Goal: Task Accomplishment & Management: Manage account settings

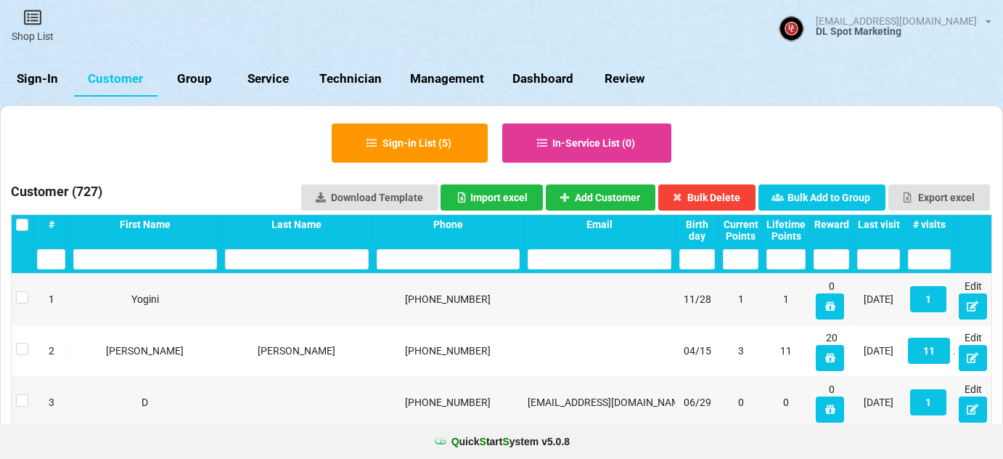
select select "25"
click at [38, 81] on link "Sign-In" at bounding box center [37, 79] width 74 height 35
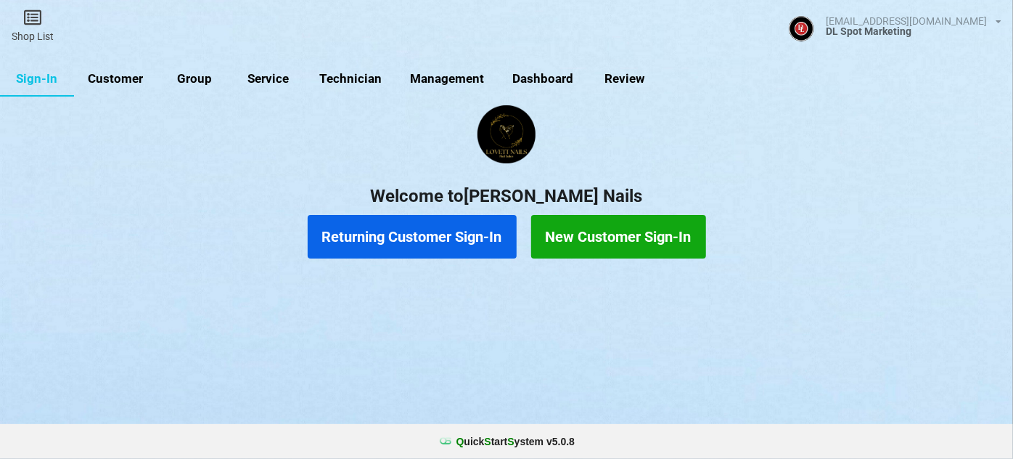
click at [117, 81] on link "Customer" at bounding box center [115, 79] width 83 height 35
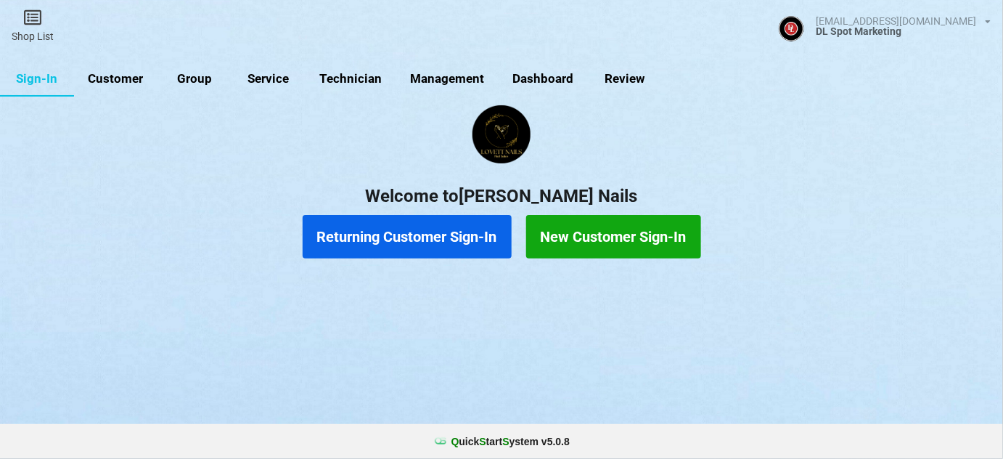
select select "25"
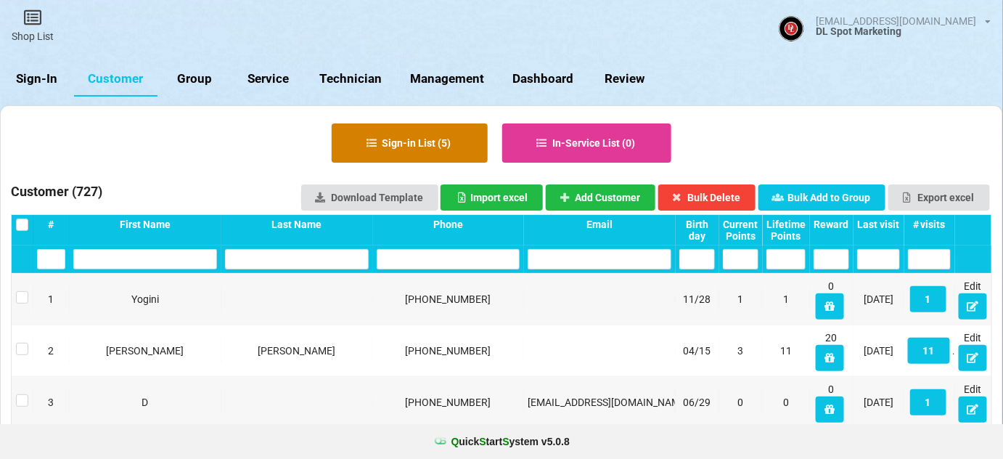
click at [435, 141] on button "Sign-in List ( 5 )" at bounding box center [410, 142] width 156 height 39
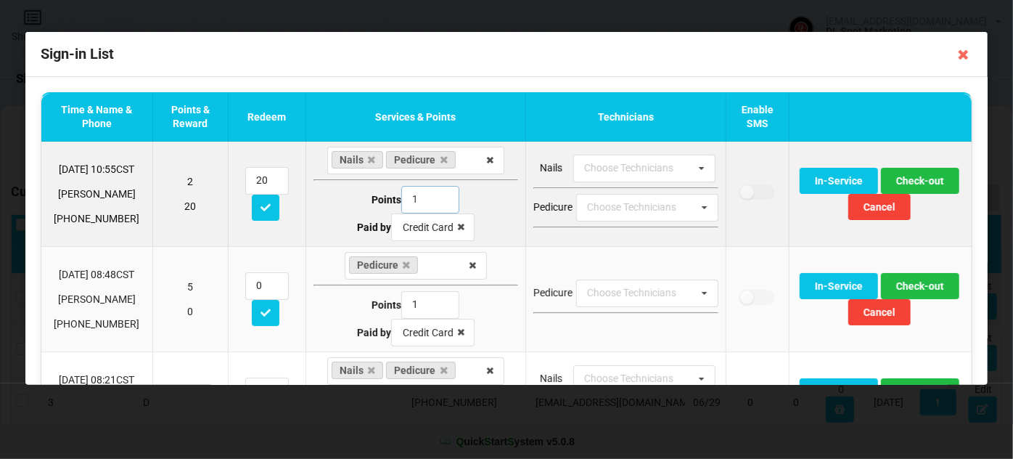
type input "1"
click at [435, 200] on input "1" at bounding box center [430, 200] width 58 height 28
click at [916, 181] on button "Check-out" at bounding box center [919, 181] width 78 height 26
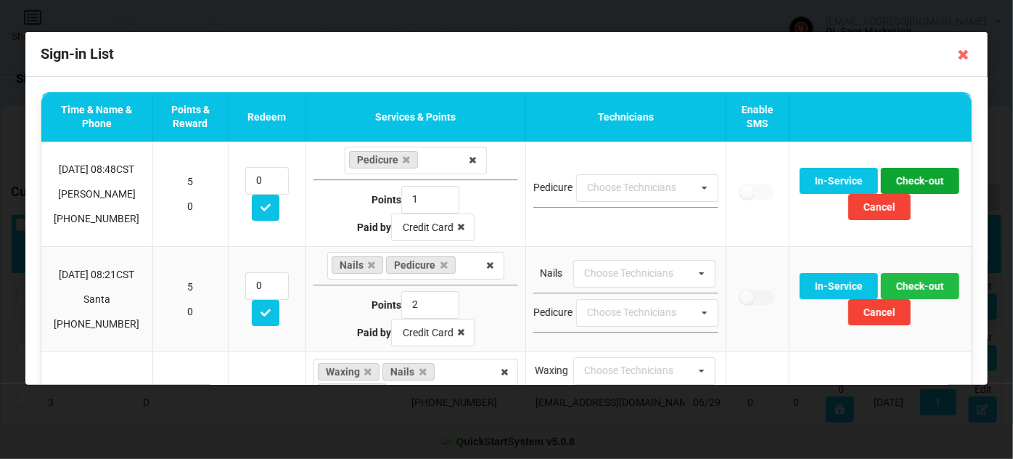
click at [916, 181] on button "Check-out" at bounding box center [919, 181] width 78 height 26
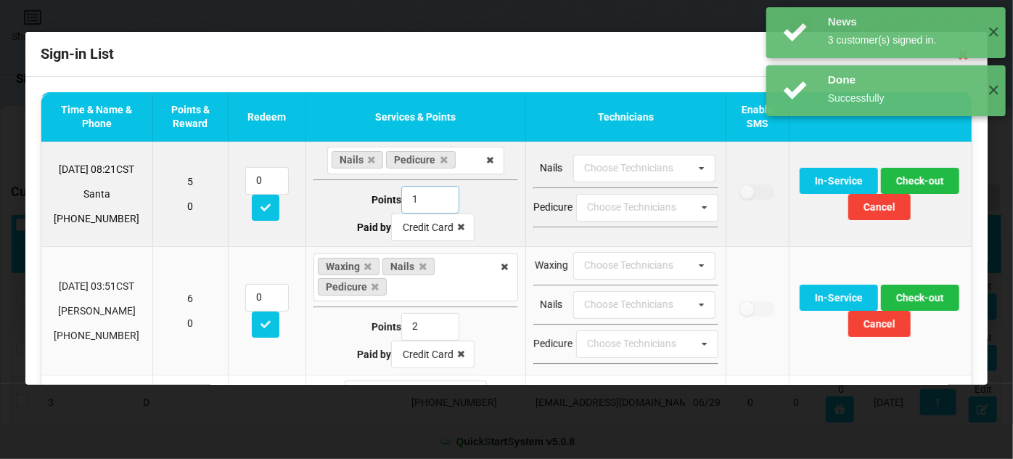
type input "1"
click at [435, 202] on input "1" at bounding box center [430, 200] width 58 height 28
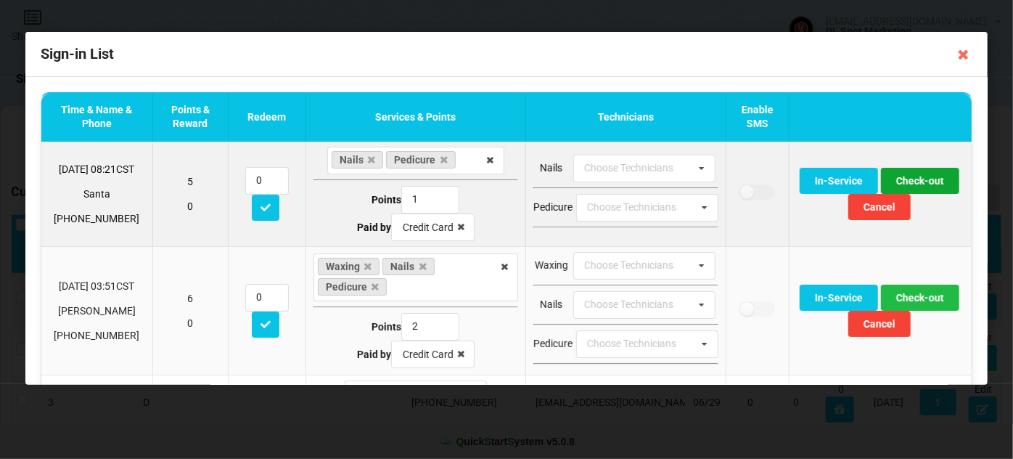
click at [913, 179] on button "Check-out" at bounding box center [919, 181] width 78 height 26
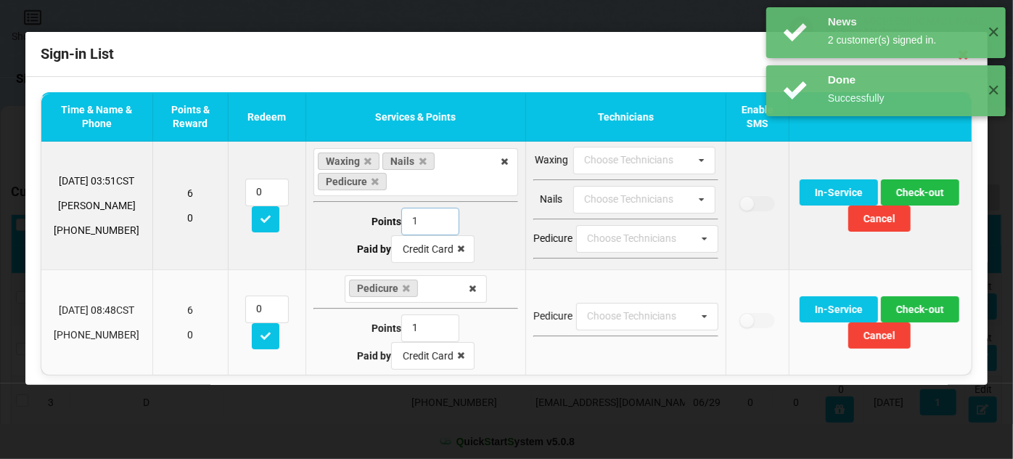
type input "1"
click at [433, 223] on input "1" at bounding box center [430, 222] width 58 height 28
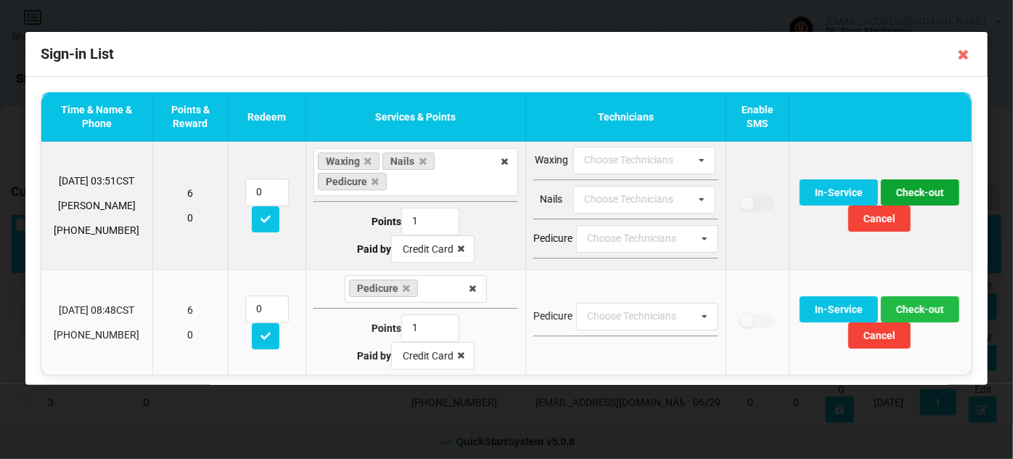
click at [914, 191] on button "Check-out" at bounding box center [919, 192] width 78 height 26
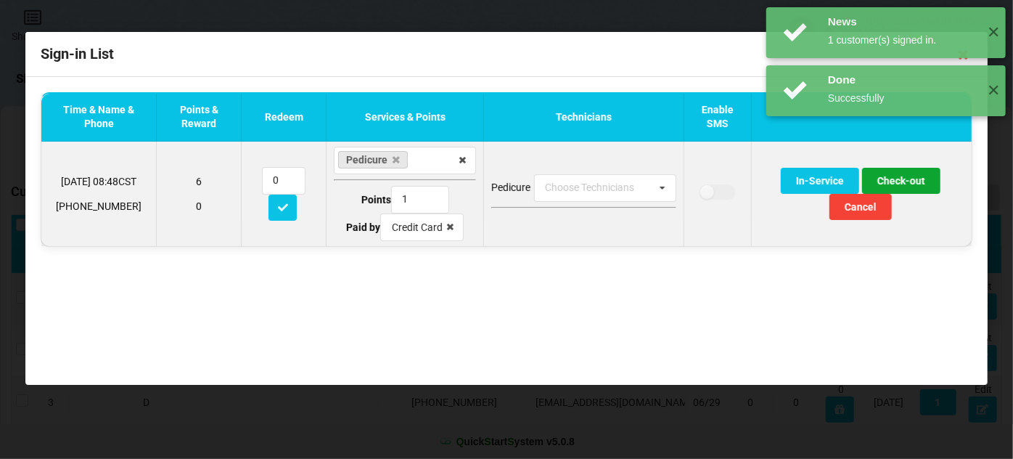
click at [909, 179] on button "Check-out" at bounding box center [901, 181] width 78 height 26
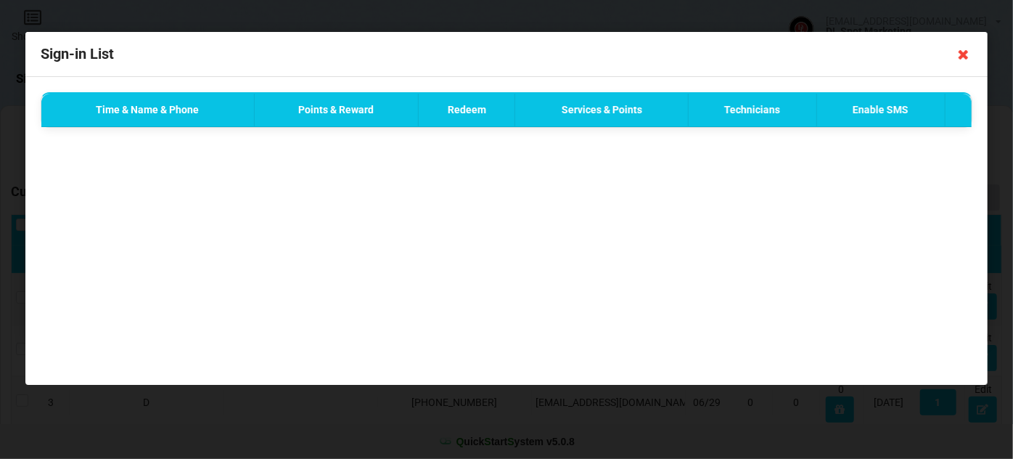
click at [965, 51] on icon at bounding box center [963, 54] width 23 height 23
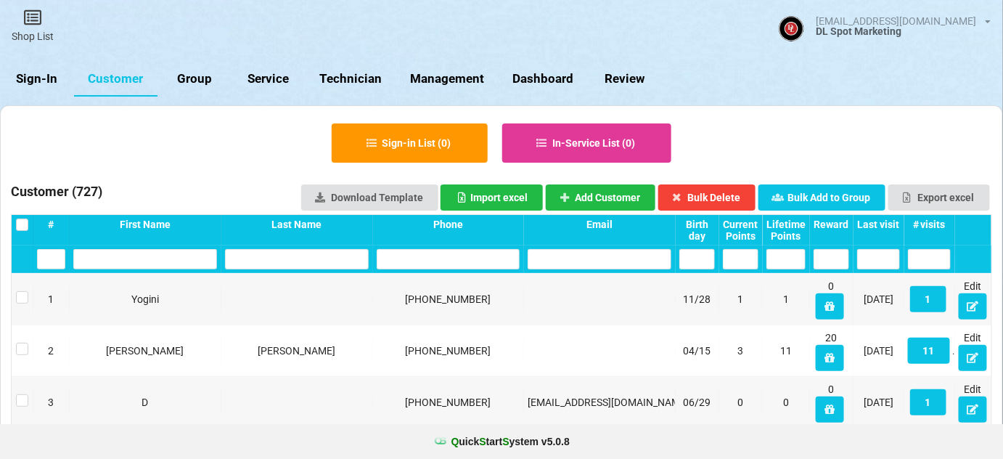
click at [38, 74] on link "Sign-In" at bounding box center [37, 79] width 74 height 35
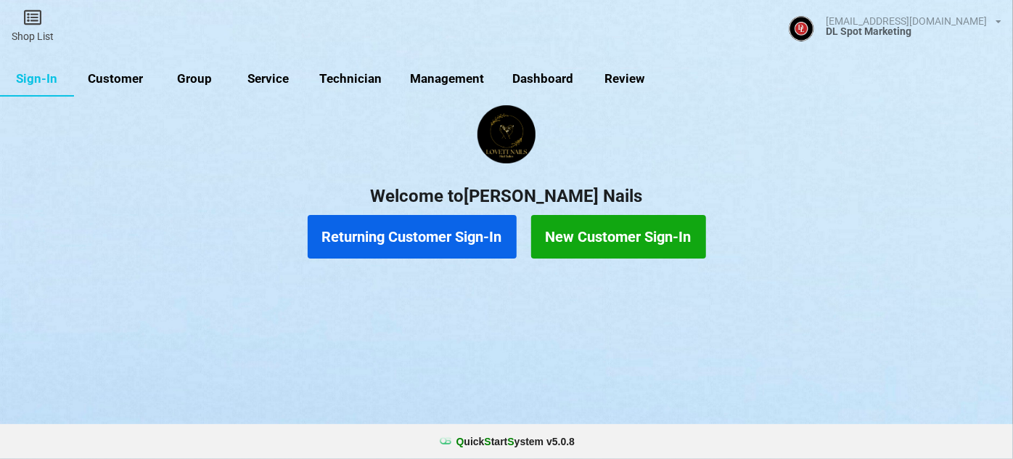
click at [120, 81] on link "Customer" at bounding box center [115, 79] width 83 height 35
select select "25"
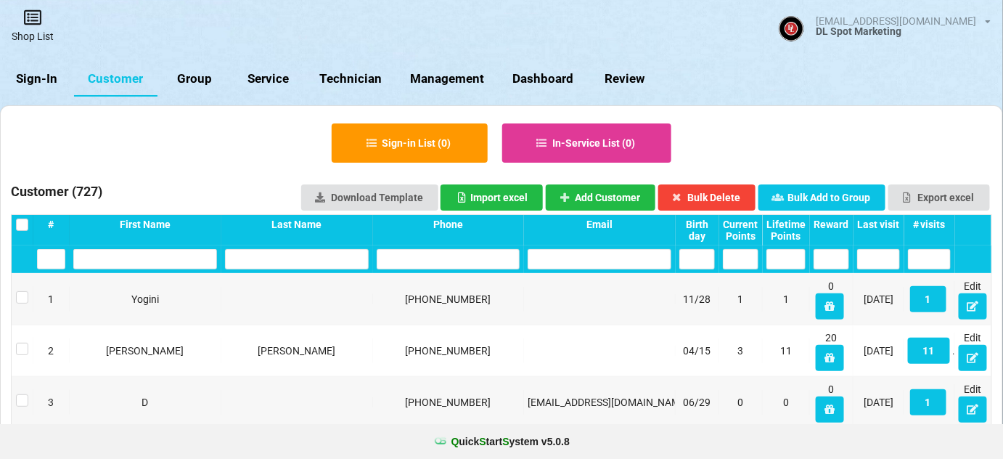
click at [29, 34] on link "Shop List" at bounding box center [32, 26] width 65 height 52
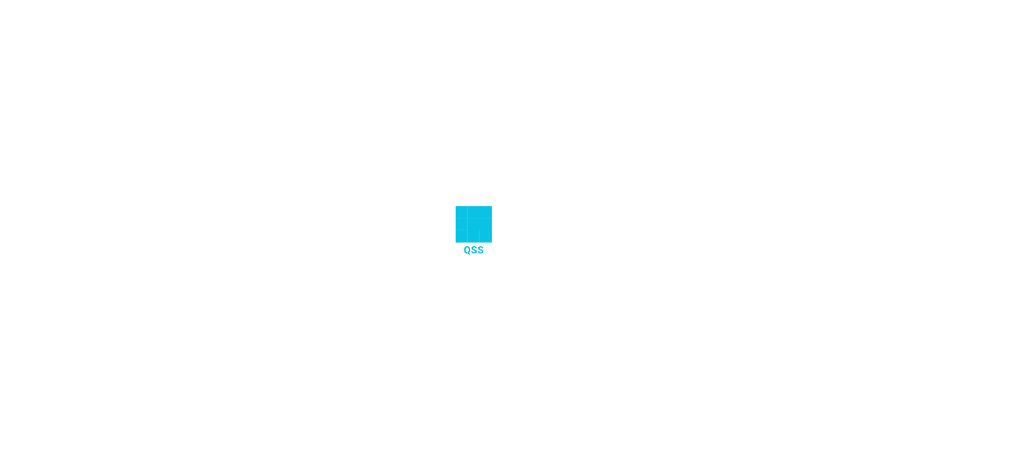
select select "25"
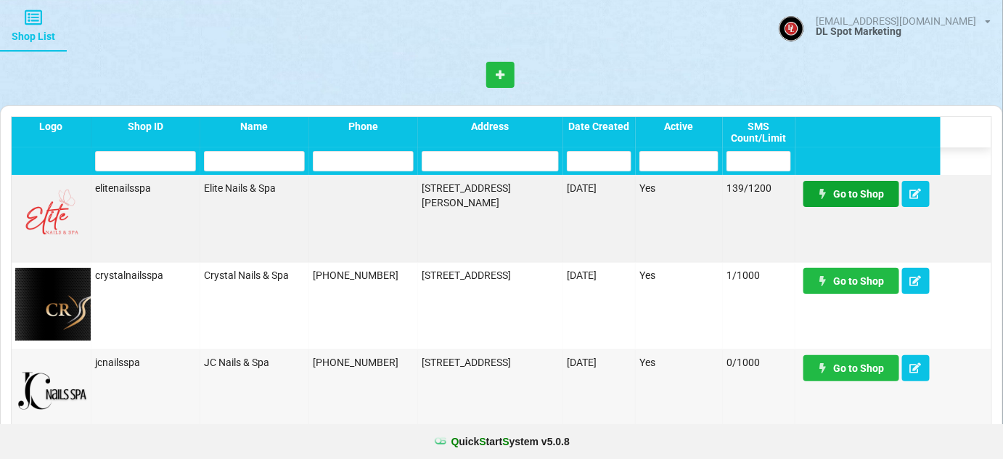
click at [692, 206] on link "Go to Shop" at bounding box center [669, 212] width 46 height 12
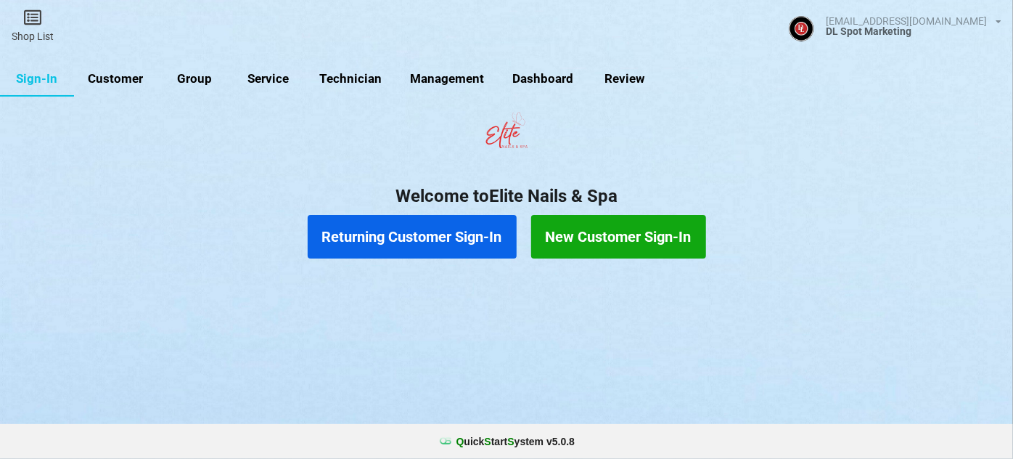
click at [121, 79] on link "Customer" at bounding box center [115, 79] width 83 height 35
select select "25"
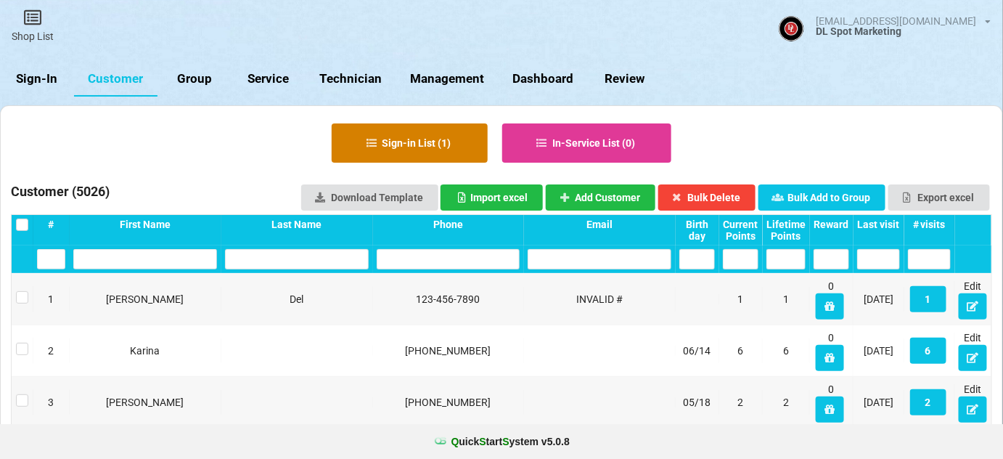
click at [439, 147] on button "Sign-in List ( 1 )" at bounding box center [410, 142] width 156 height 39
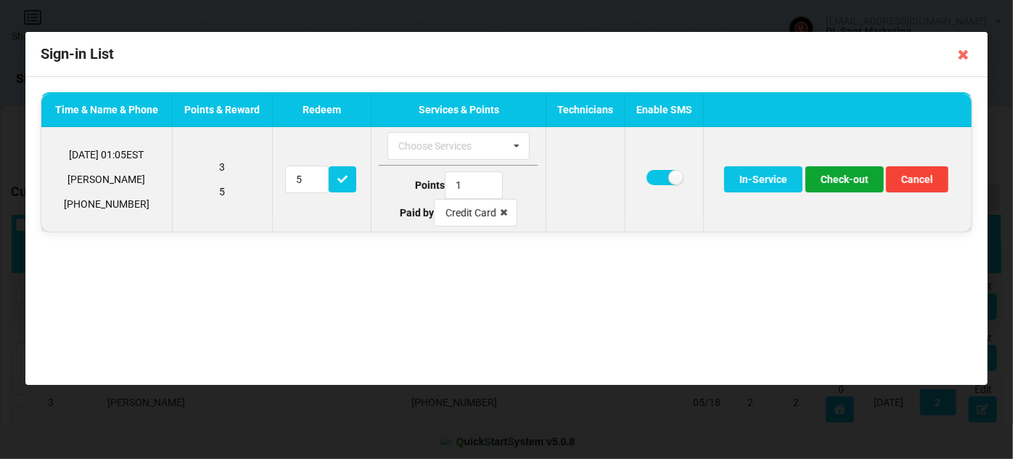
click at [848, 179] on button "Check-out" at bounding box center [845, 179] width 78 height 26
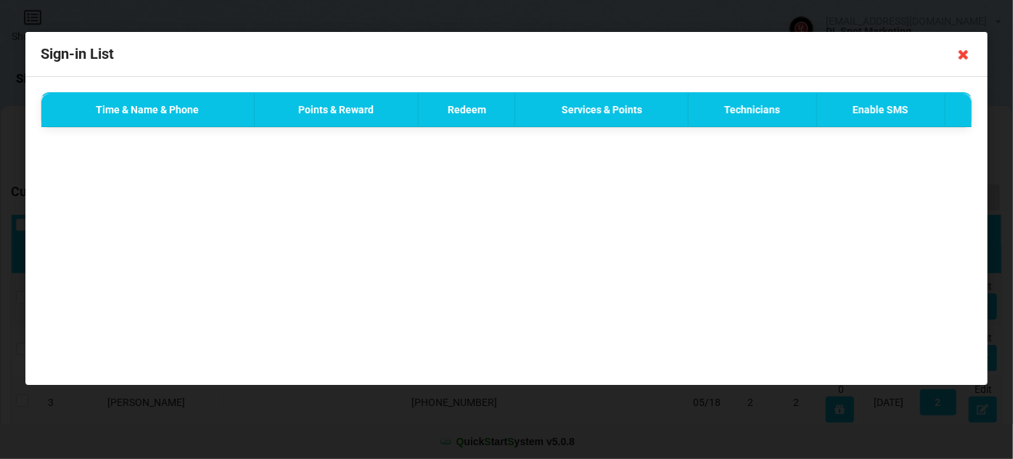
click at [965, 55] on icon at bounding box center [963, 54] width 23 height 23
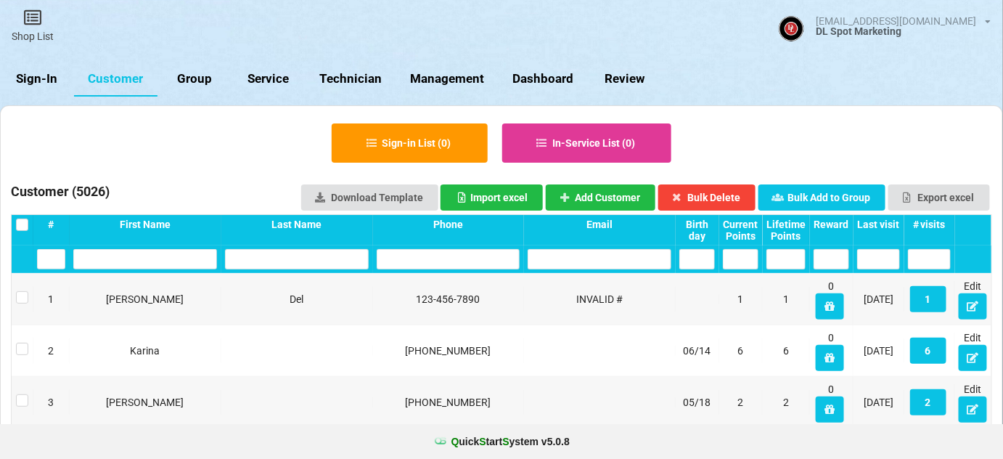
click at [38, 80] on link "Sign-In" at bounding box center [37, 79] width 74 height 35
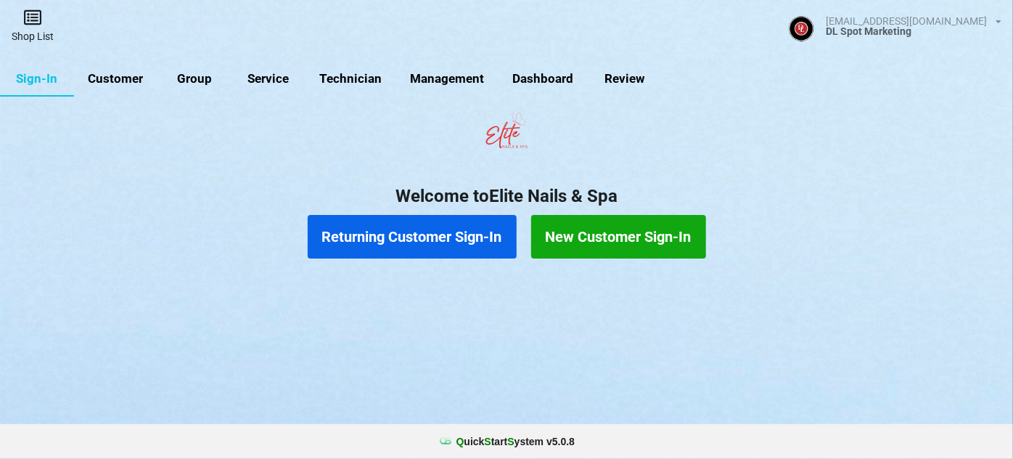
click at [35, 20] on icon at bounding box center [32, 17] width 20 height 17
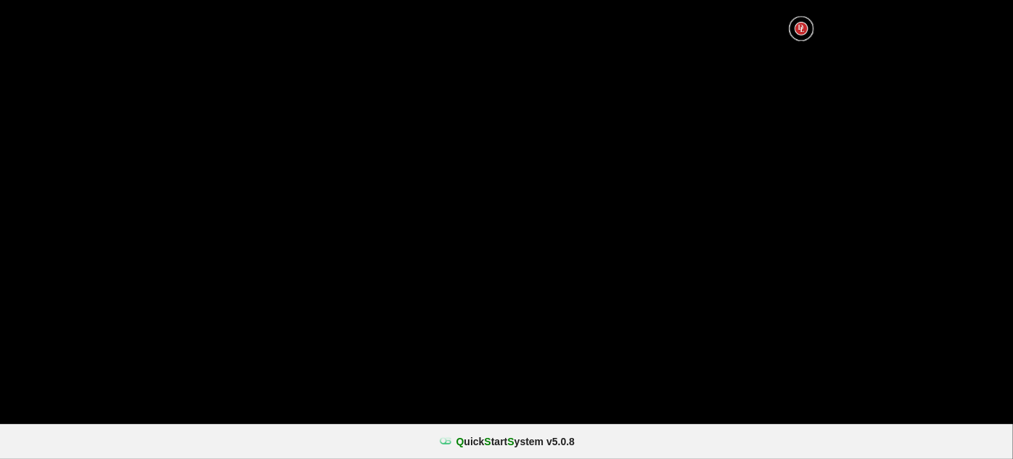
select select "25"
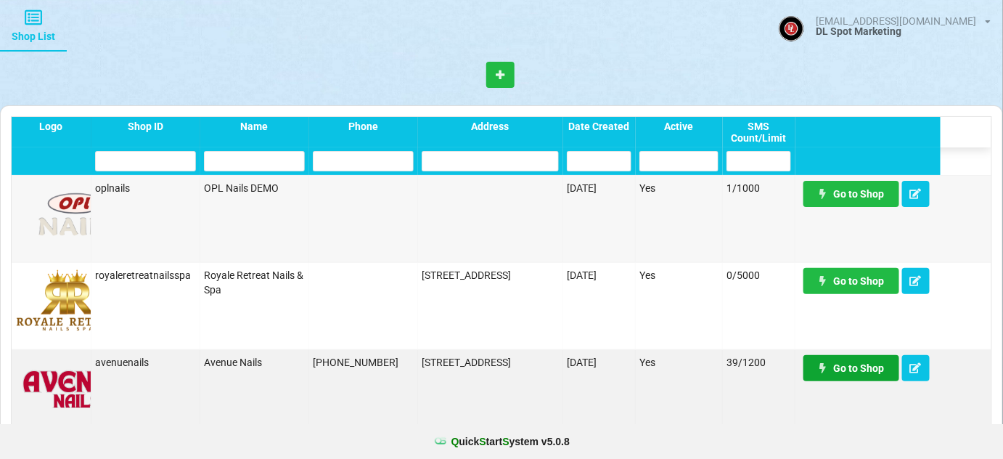
click at [860, 371] on link "Go to Shop" at bounding box center [851, 368] width 96 height 26
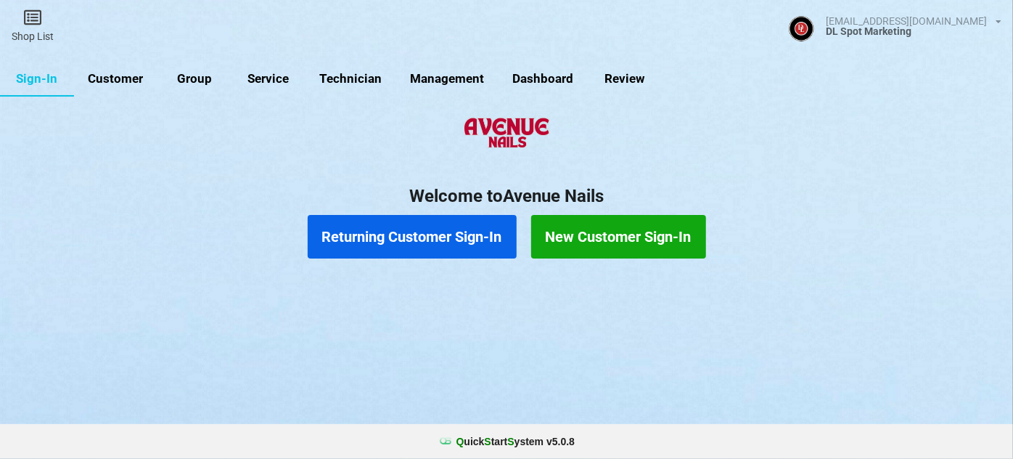
click at [126, 82] on link "Customer" at bounding box center [115, 79] width 83 height 35
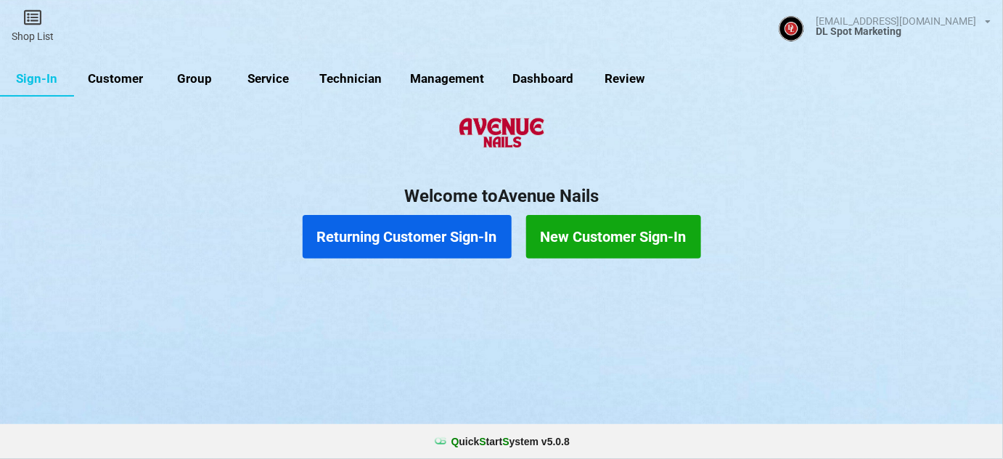
select select "25"
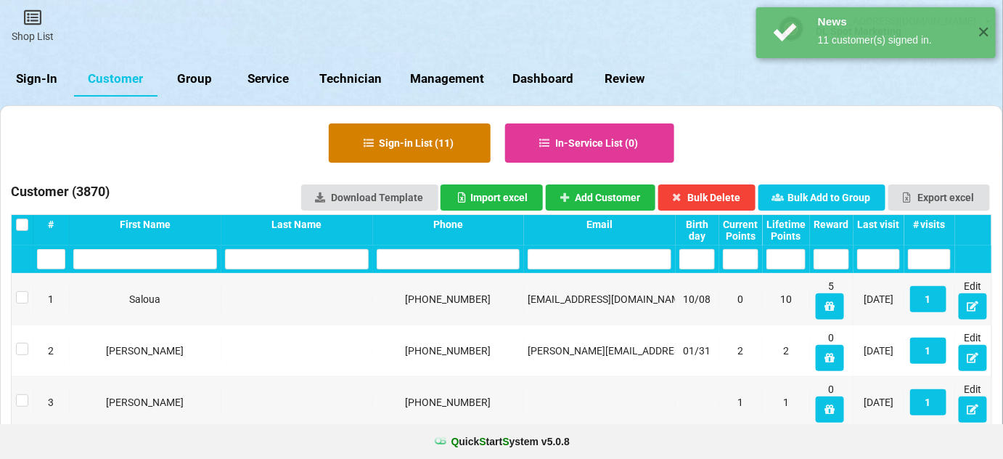
click at [443, 144] on button "Sign-in List ( 11 )" at bounding box center [410, 142] width 162 height 39
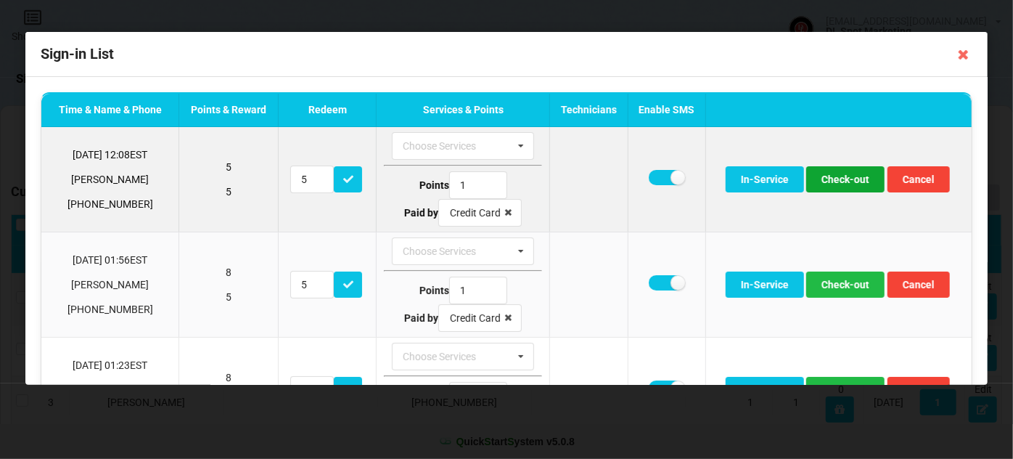
click at [852, 181] on button "Check-out" at bounding box center [845, 179] width 78 height 26
click at [849, 181] on button "Check-out" at bounding box center [845, 179] width 78 height 26
drag, startPoint x: 648, startPoint y: 177, endPoint x: 710, endPoint y: 179, distance: 61.7
click at [650, 177] on label at bounding box center [667, 177] width 36 height 15
checkbox input "false"
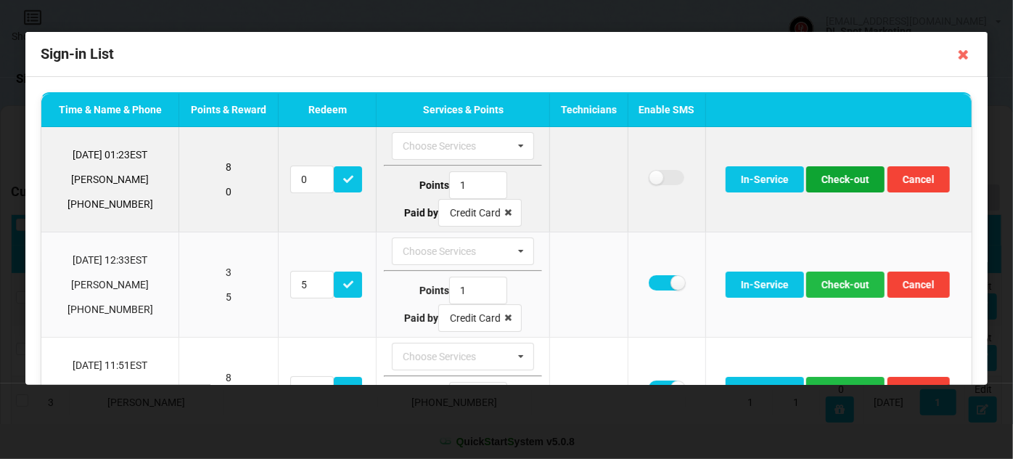
click at [842, 179] on button "Check-out" at bounding box center [845, 179] width 78 height 26
click at [837, 182] on button "Check-out" at bounding box center [845, 179] width 78 height 26
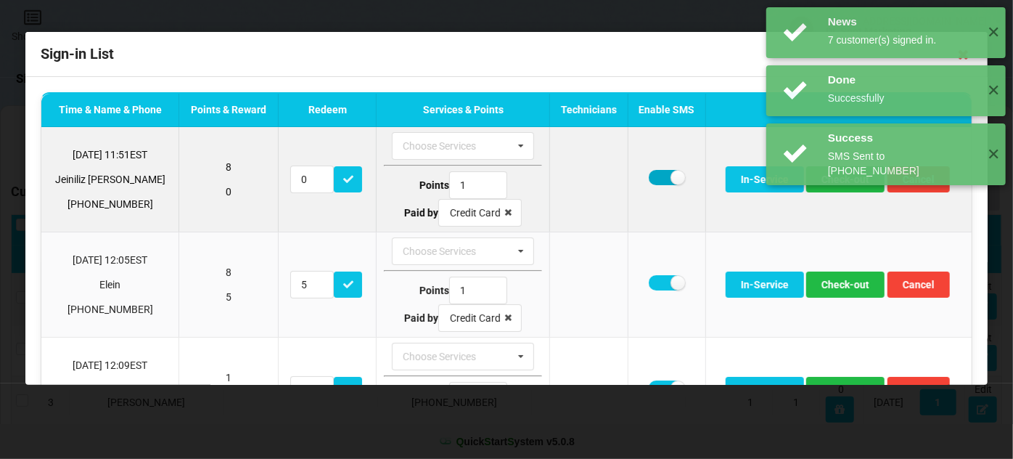
click at [650, 174] on label at bounding box center [667, 177] width 36 height 15
checkbox input "false"
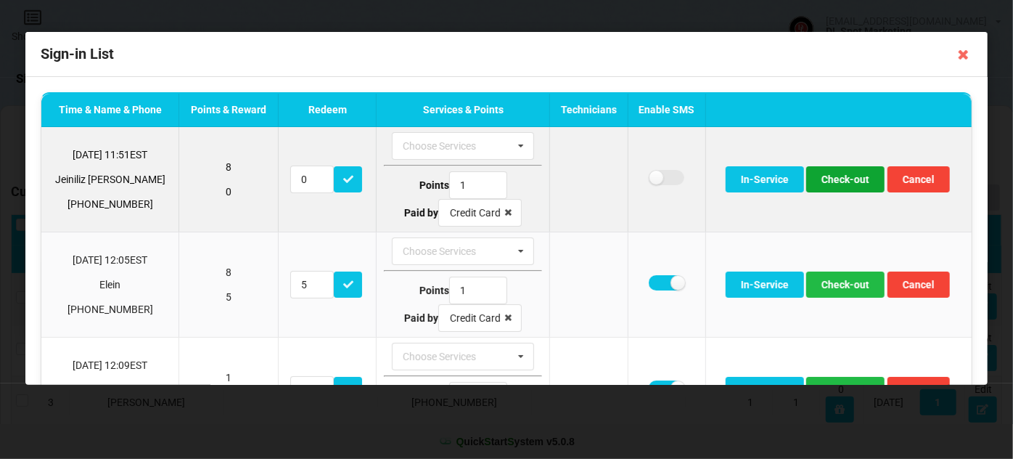
click at [835, 181] on button "Check-out" at bounding box center [845, 179] width 78 height 26
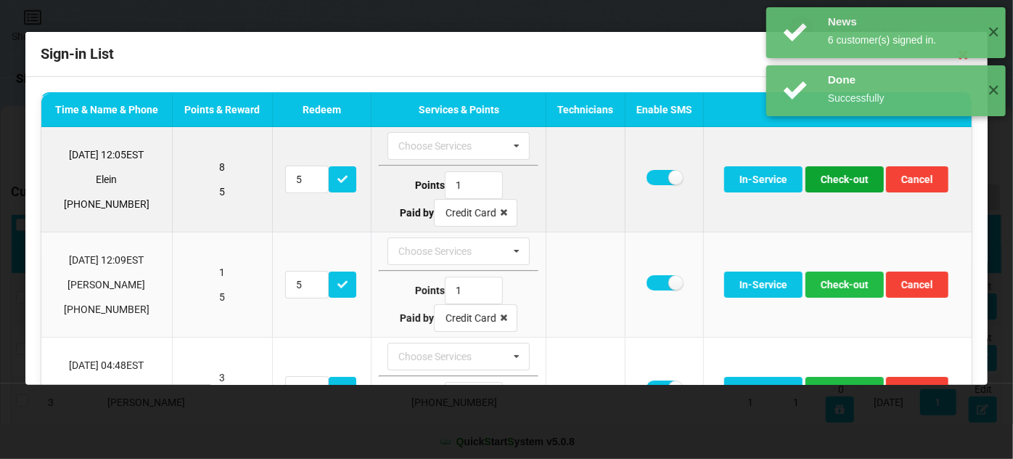
click at [832, 181] on button "Check-out" at bounding box center [845, 179] width 78 height 26
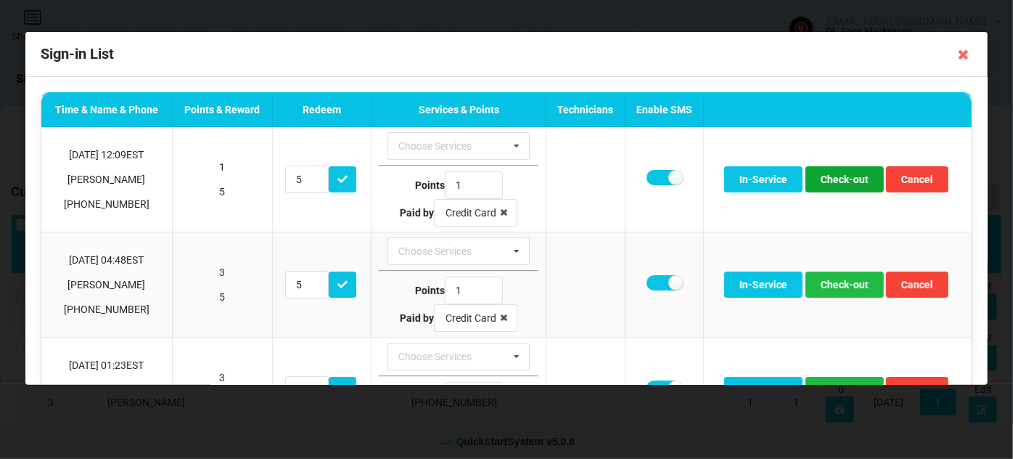
click at [832, 181] on button "Check-out" at bounding box center [845, 179] width 78 height 26
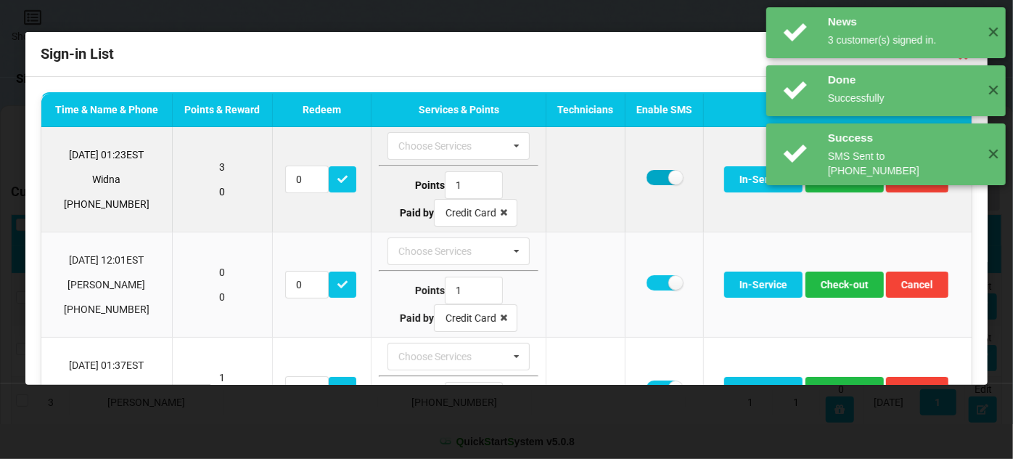
click at [652, 175] on label at bounding box center [665, 177] width 36 height 15
checkbox input "false"
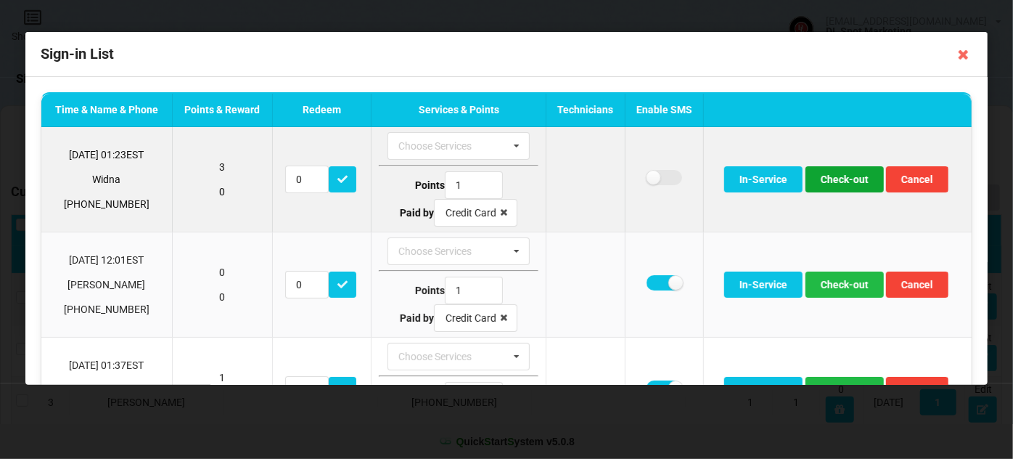
click at [838, 179] on button "Check-out" at bounding box center [845, 179] width 78 height 26
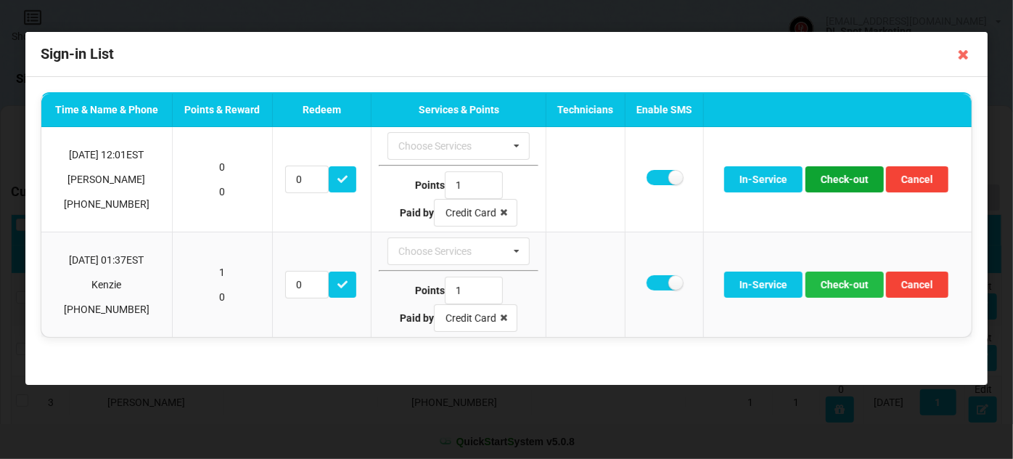
click at [838, 179] on button "Check-out" at bounding box center [845, 179] width 78 height 26
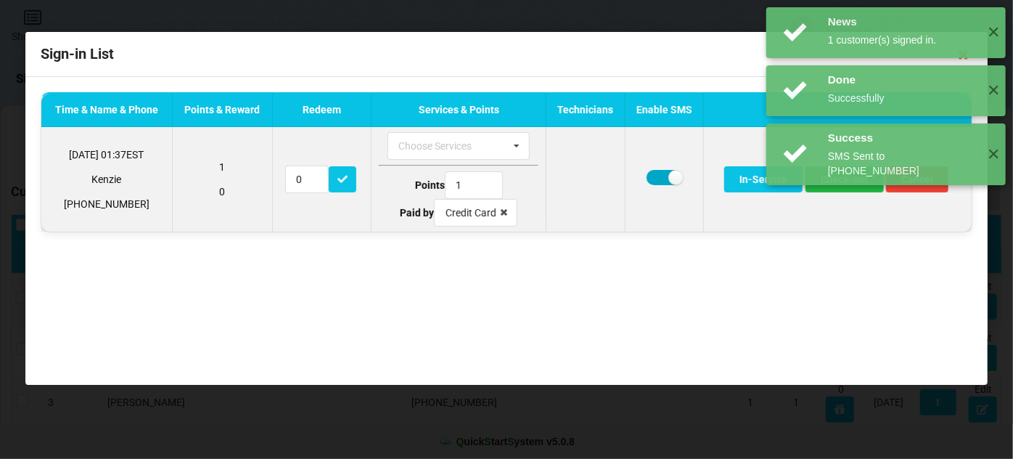
click at [661, 176] on label at bounding box center [665, 177] width 36 height 15
checkbox input "false"
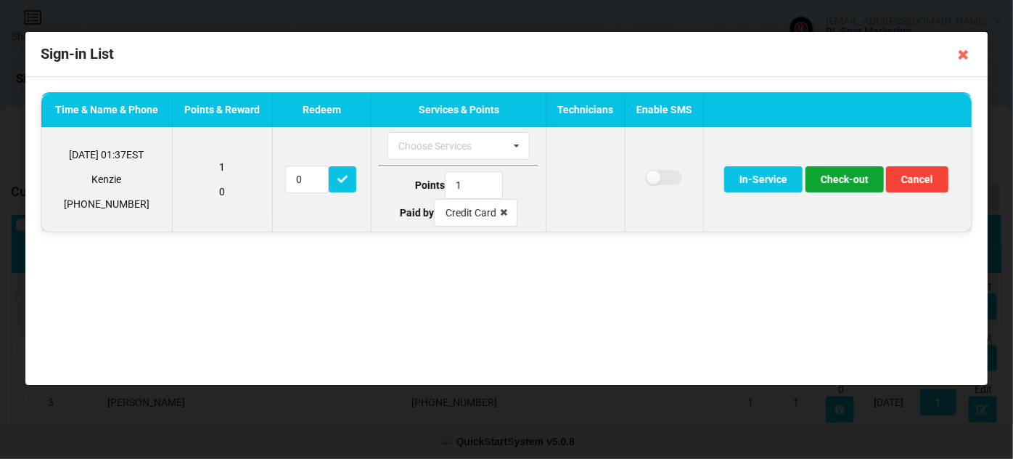
click at [836, 179] on button "Check-out" at bounding box center [845, 179] width 78 height 26
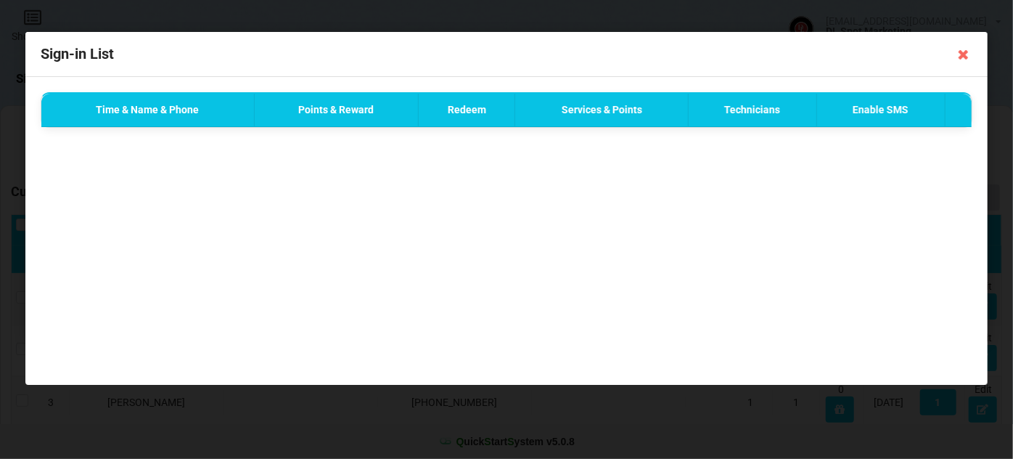
click at [962, 55] on icon at bounding box center [963, 54] width 23 height 23
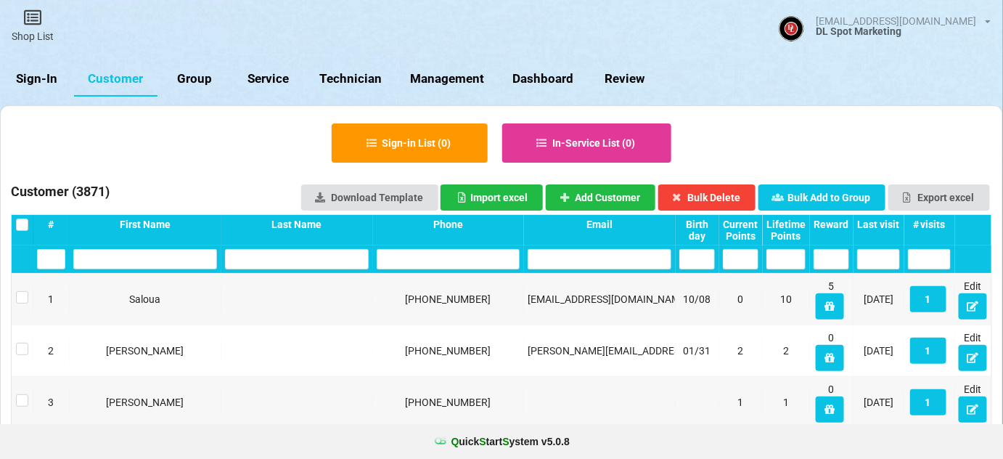
click at [46, 78] on link "Sign-In" at bounding box center [37, 79] width 74 height 35
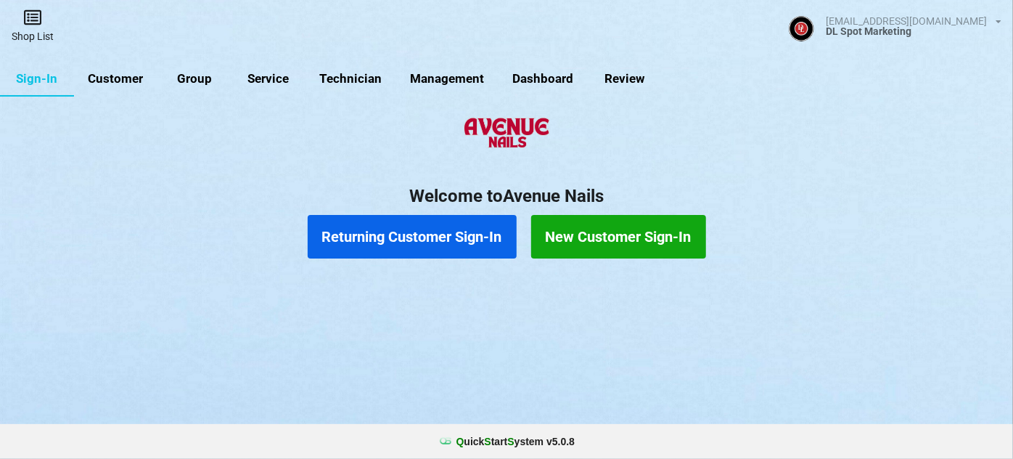
click at [109, 48] on icon at bounding box center [117, 55] width 17 height 15
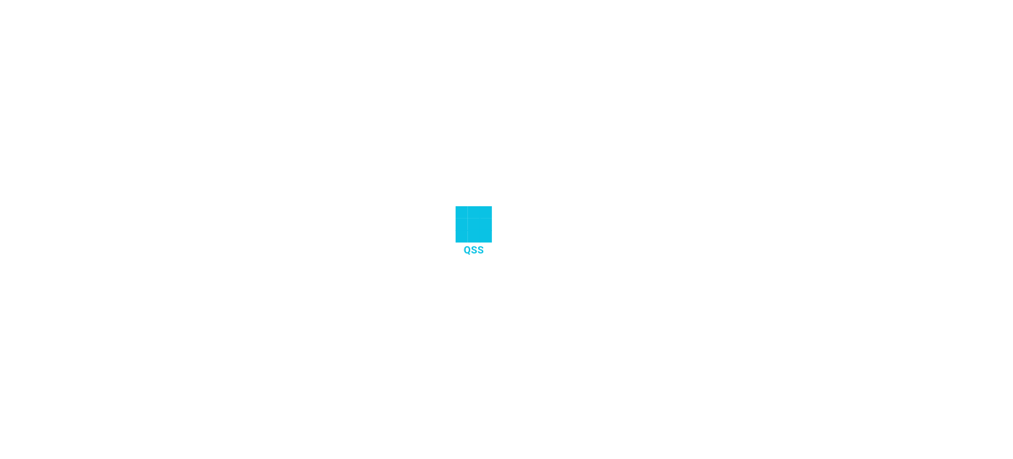
select select "25"
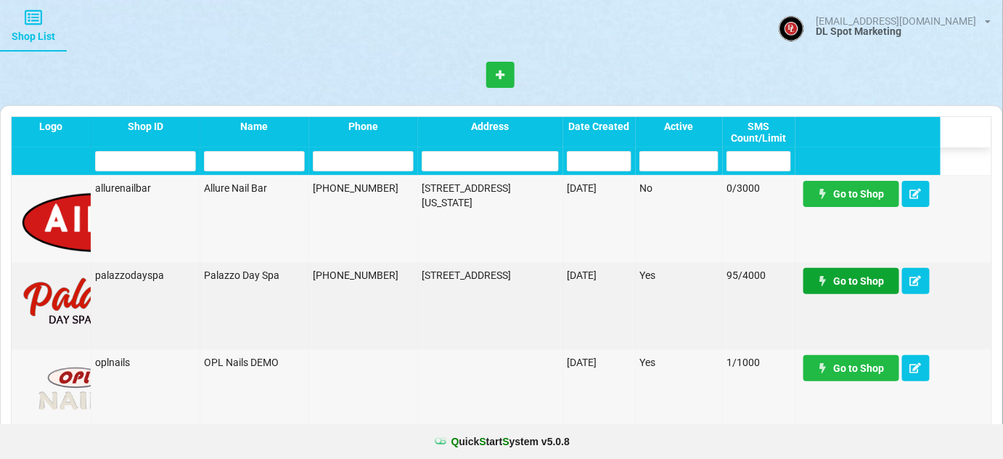
click at [876, 287] on link "Go to Shop" at bounding box center [851, 281] width 96 height 26
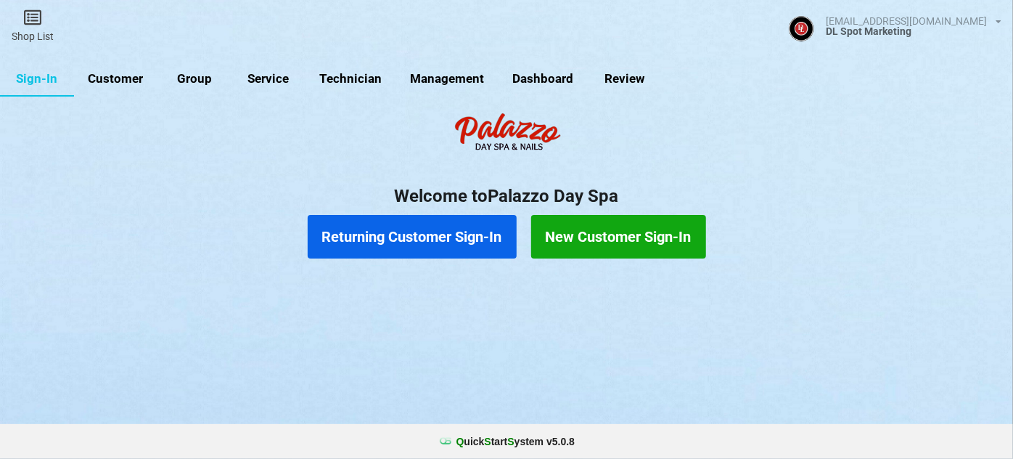
click at [122, 77] on link "Customer" at bounding box center [115, 79] width 83 height 35
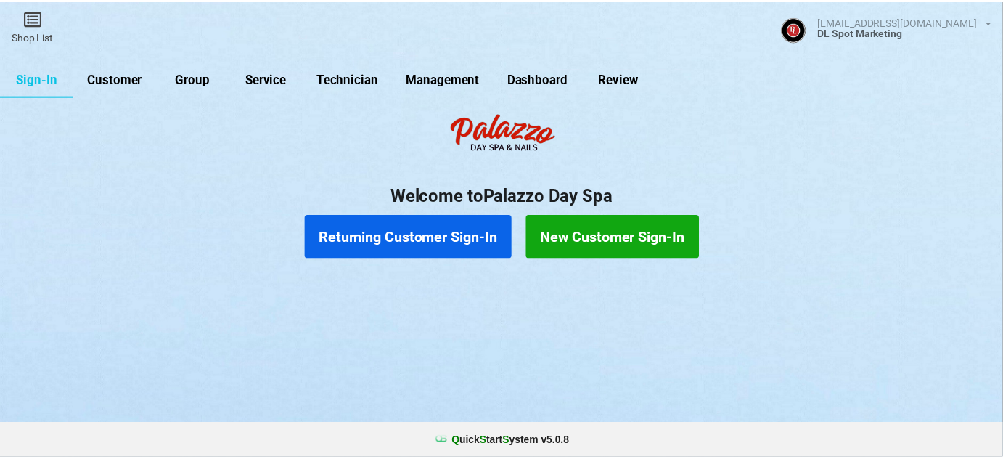
select select "25"
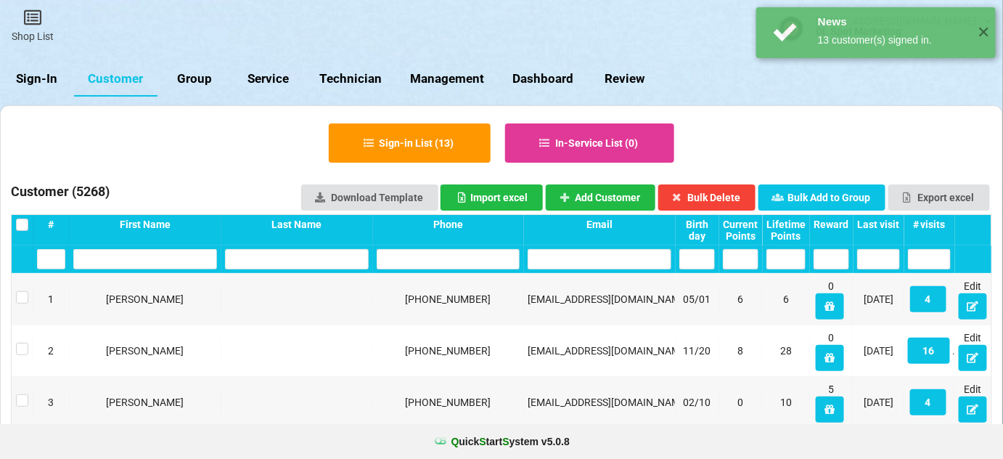
click at [894, 224] on div "Last visit" at bounding box center [878, 224] width 43 height 12
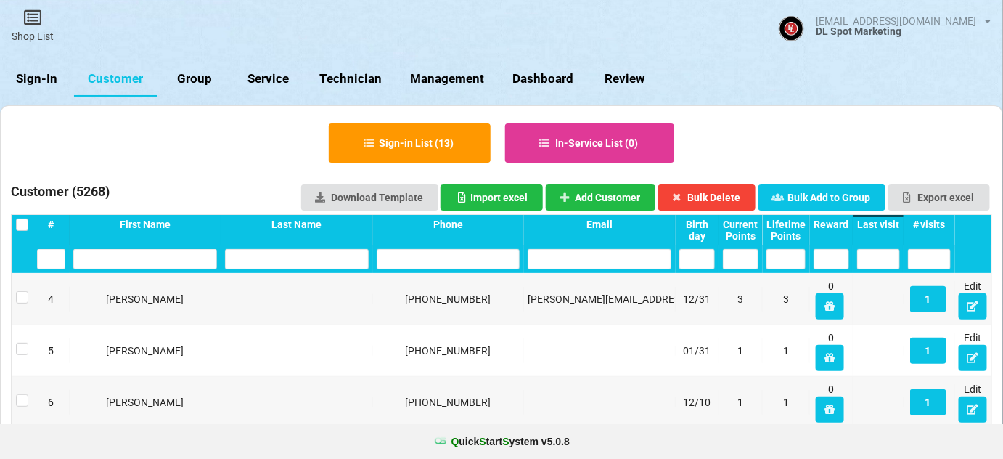
click at [893, 224] on div "Last visit" at bounding box center [878, 224] width 43 height 12
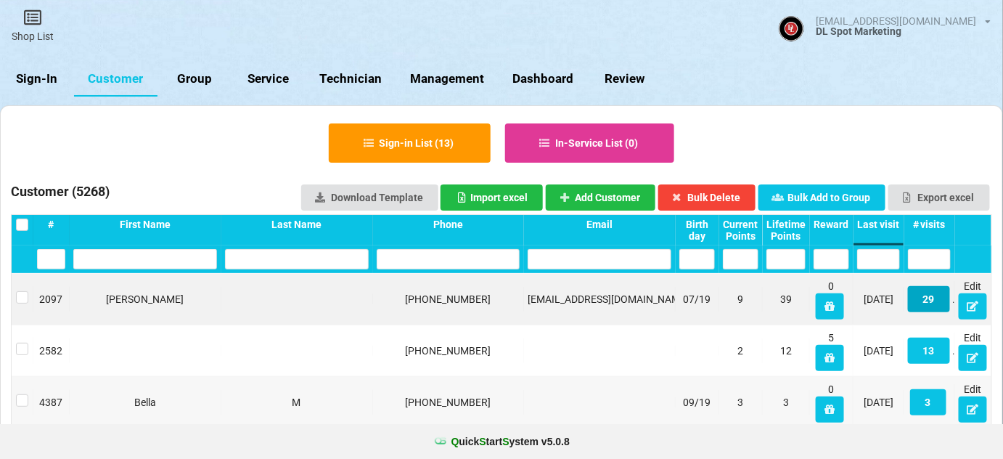
click at [928, 297] on button "29" at bounding box center [929, 299] width 42 height 26
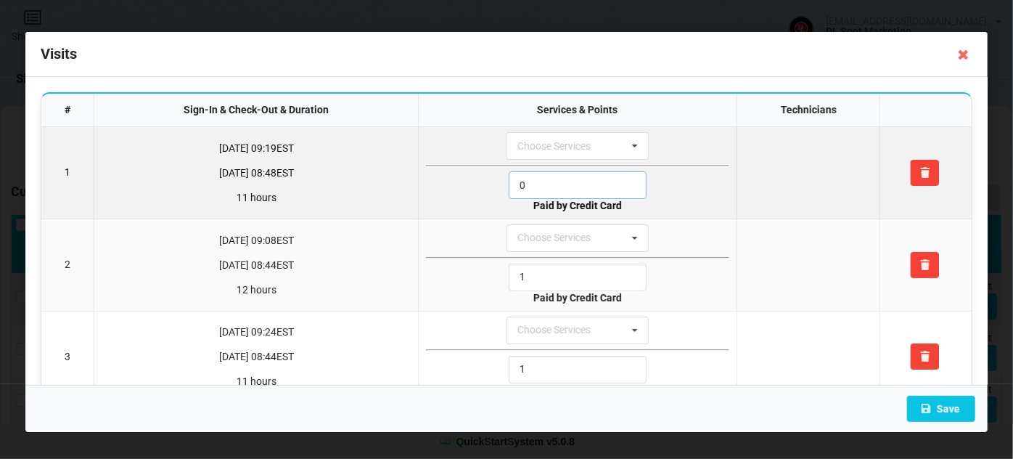
click at [536, 186] on input "0" at bounding box center [578, 185] width 138 height 28
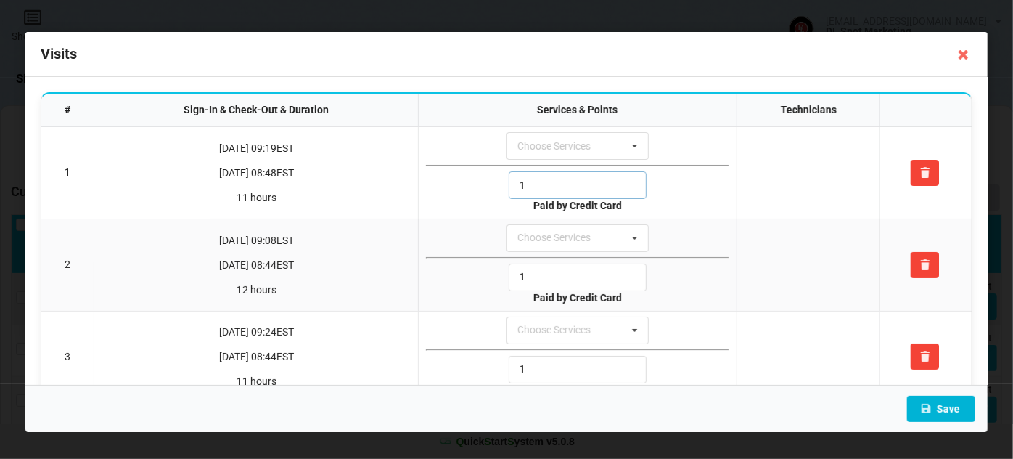
type input "1"
click at [946, 406] on button "Save" at bounding box center [941, 409] width 68 height 26
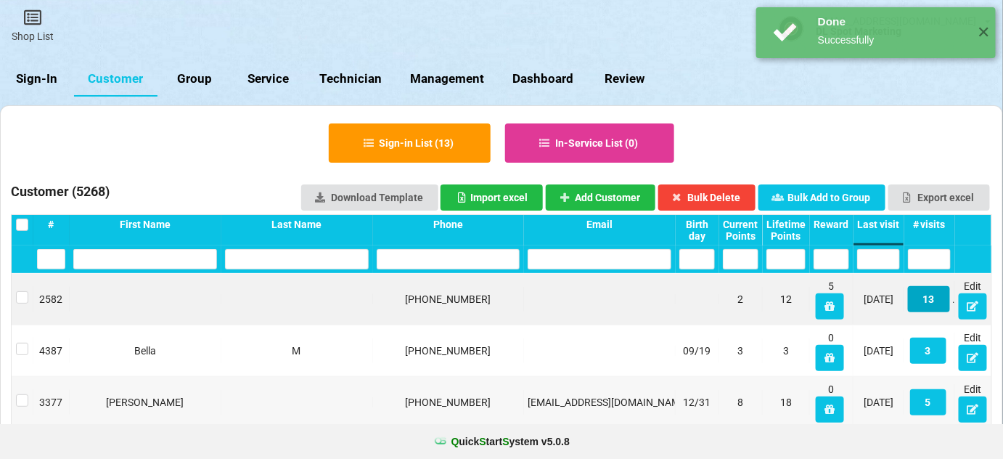
click at [933, 305] on button "13" at bounding box center [929, 299] width 42 height 26
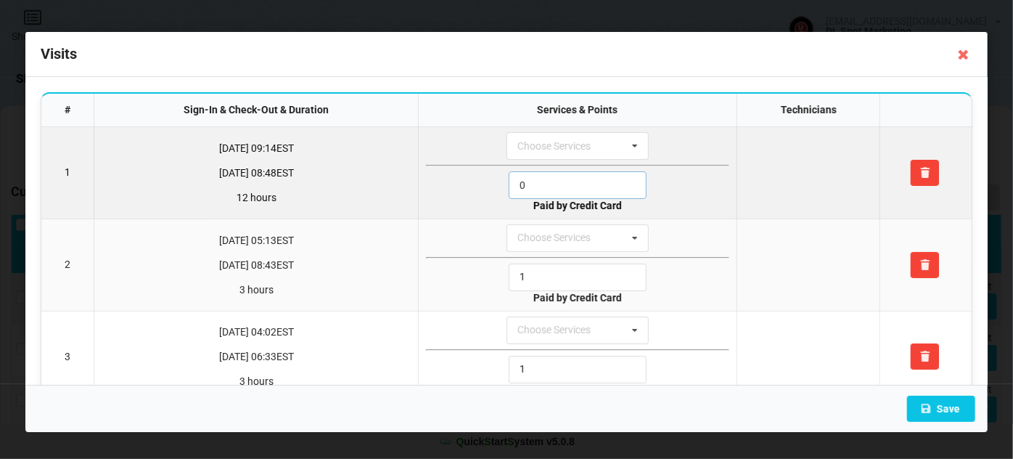
click at [552, 183] on input "0" at bounding box center [578, 185] width 138 height 28
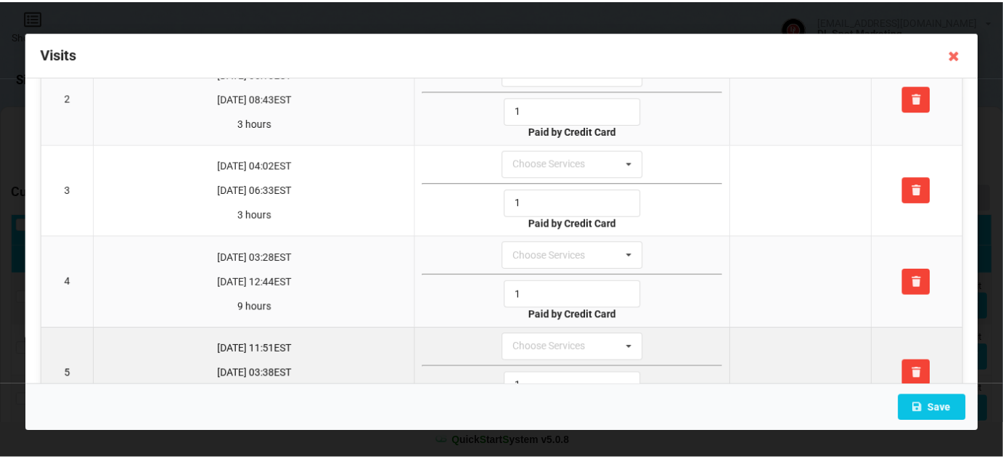
scroll to position [263, 0]
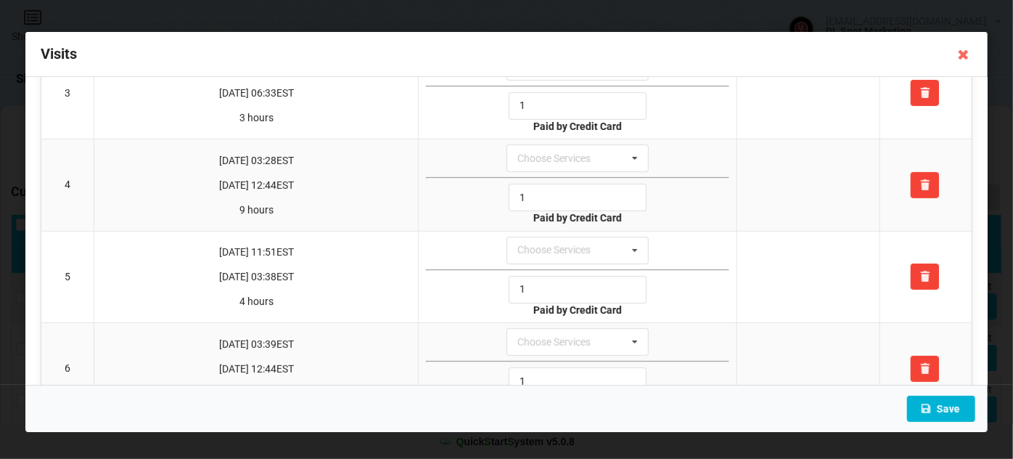
type input "1"
click at [945, 406] on button "Save" at bounding box center [941, 409] width 68 height 26
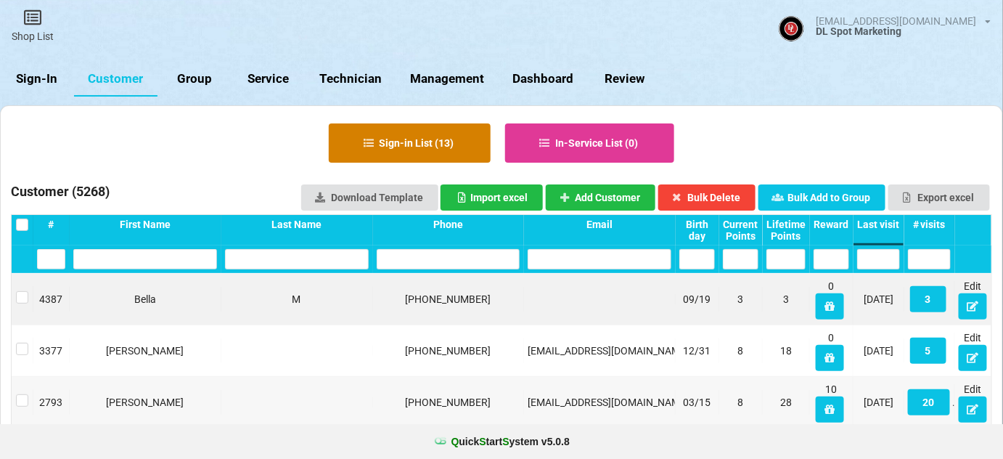
click at [429, 147] on button "Sign-in List ( 13 )" at bounding box center [410, 142] width 162 height 39
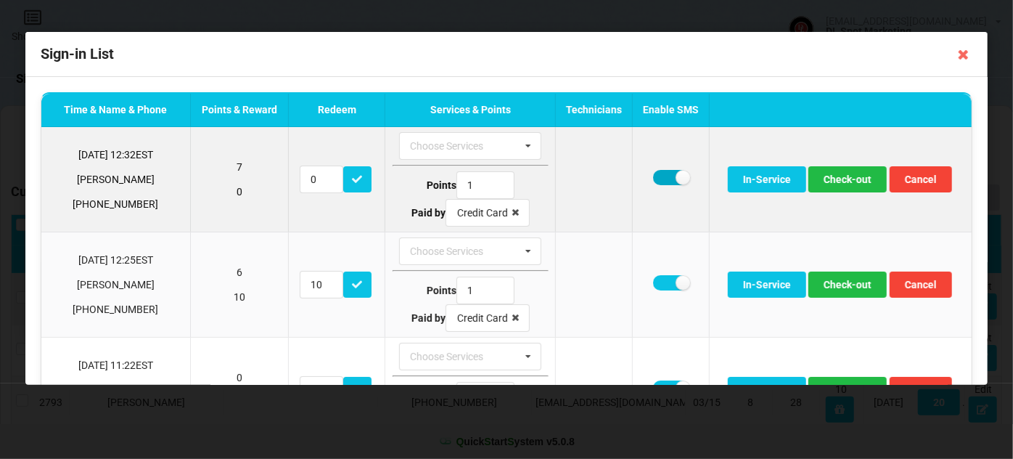
click at [660, 172] on label at bounding box center [671, 177] width 36 height 15
checkbox input "false"
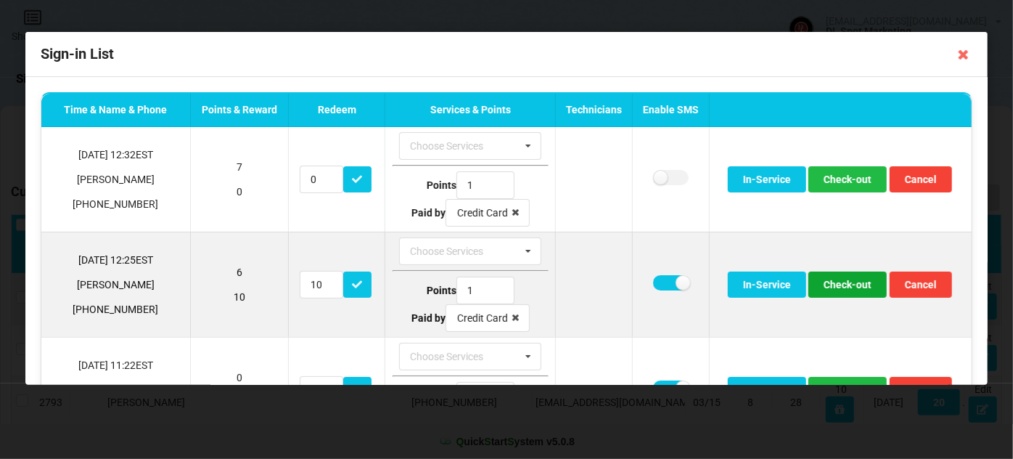
click at [836, 284] on button "Check-out" at bounding box center [848, 284] width 78 height 26
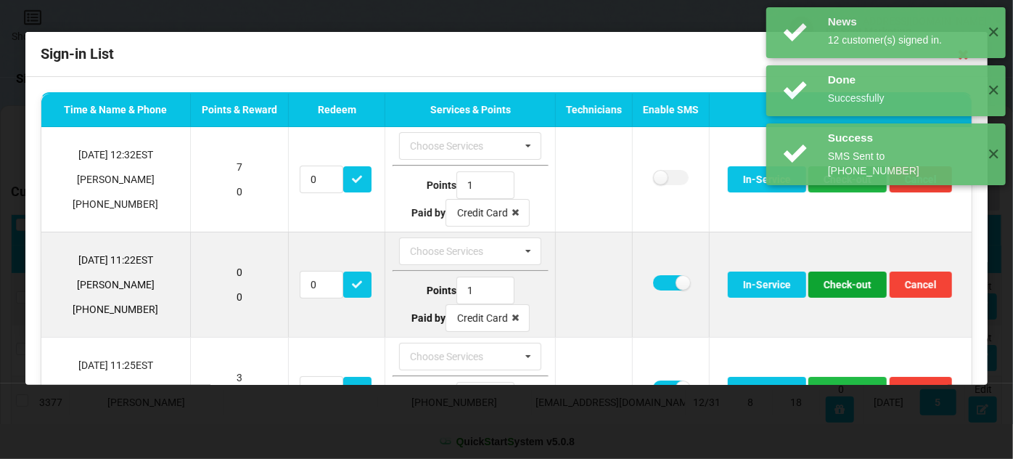
click at [836, 284] on button "Check-out" at bounding box center [848, 284] width 78 height 26
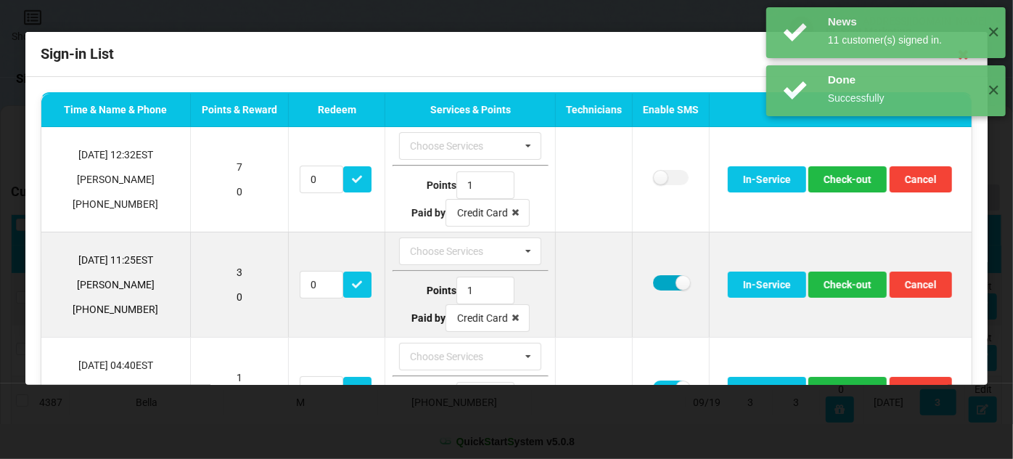
click at [653, 281] on label at bounding box center [671, 282] width 36 height 15
checkbox input "false"
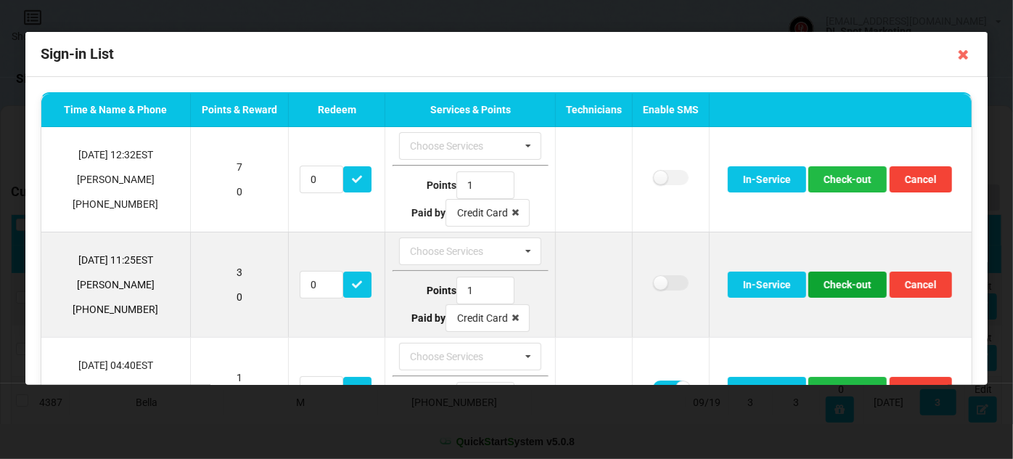
click at [838, 282] on button "Check-out" at bounding box center [848, 284] width 78 height 26
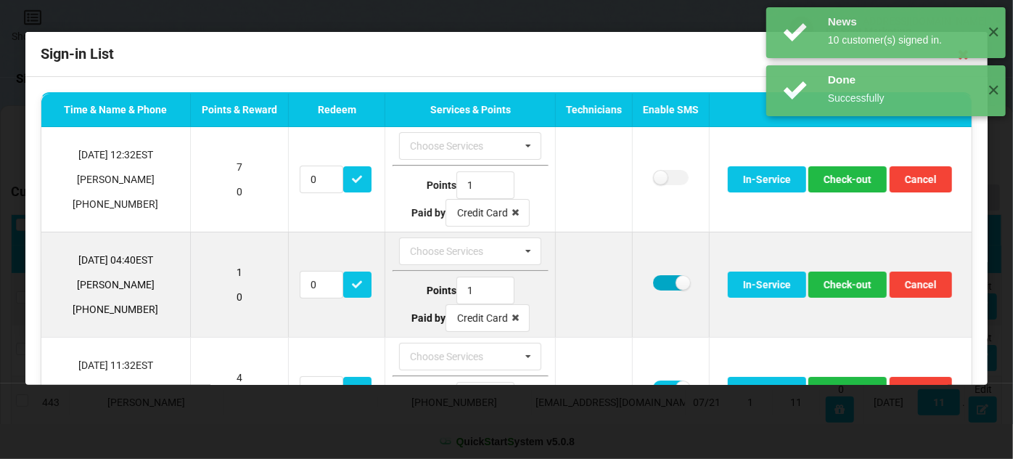
click at [653, 278] on label at bounding box center [671, 282] width 36 height 15
checkbox input "false"
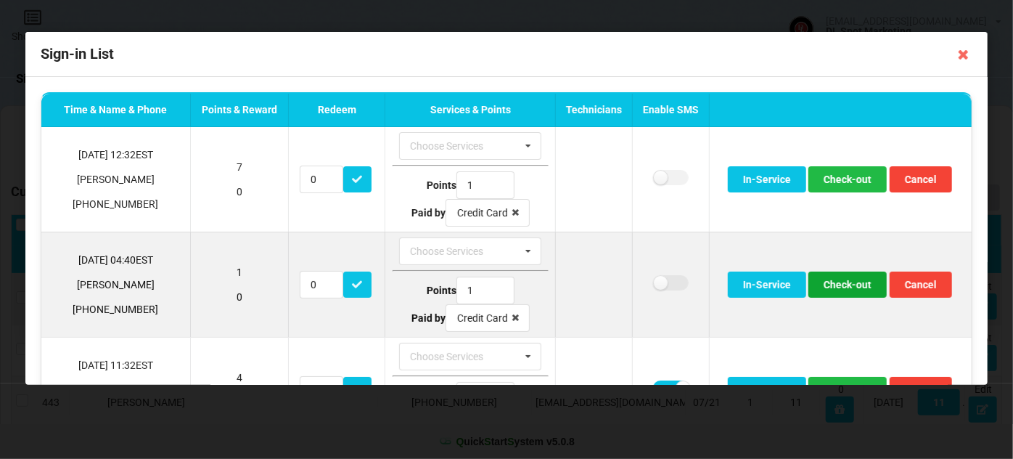
click at [838, 281] on button "Check-out" at bounding box center [848, 284] width 78 height 26
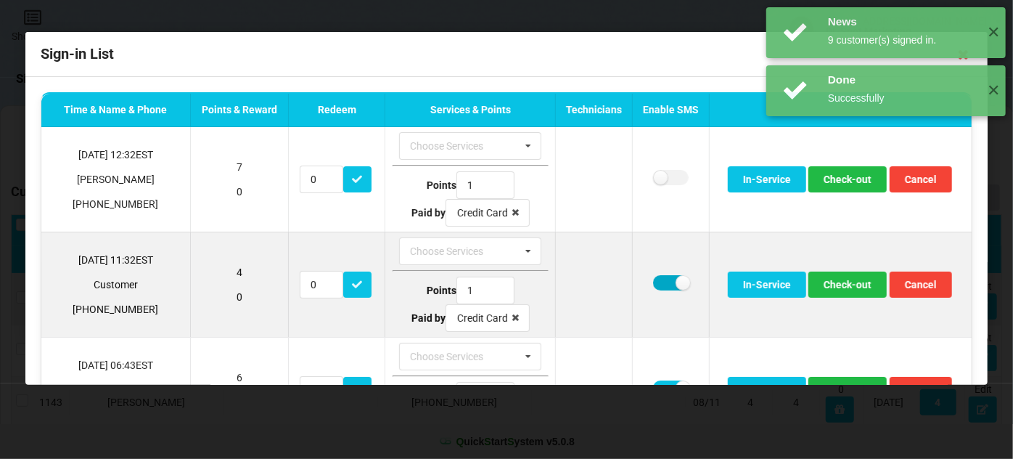
click at [653, 277] on label at bounding box center [671, 282] width 36 height 15
checkbox input "false"
click at [849, 282] on button "Check-out" at bounding box center [848, 284] width 78 height 26
click at [653, 282] on label at bounding box center [671, 282] width 36 height 15
checkbox input "false"
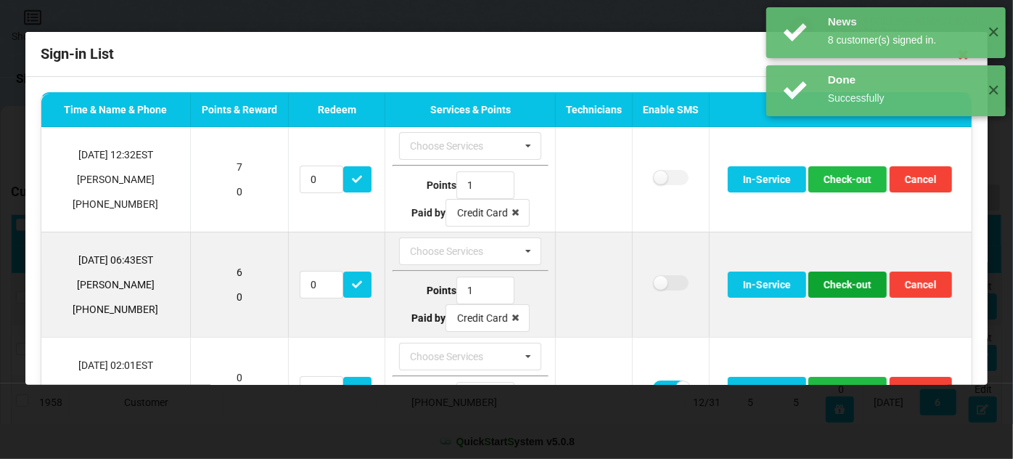
click at [842, 282] on button "Check-out" at bounding box center [848, 284] width 78 height 26
click at [843, 285] on button "Check-out" at bounding box center [848, 284] width 78 height 26
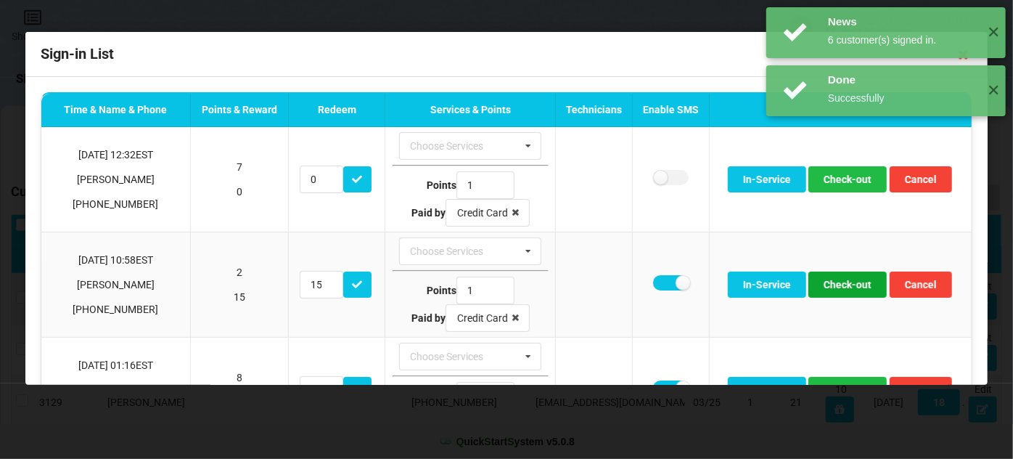
click at [843, 285] on button "Check-out" at bounding box center [848, 284] width 78 height 26
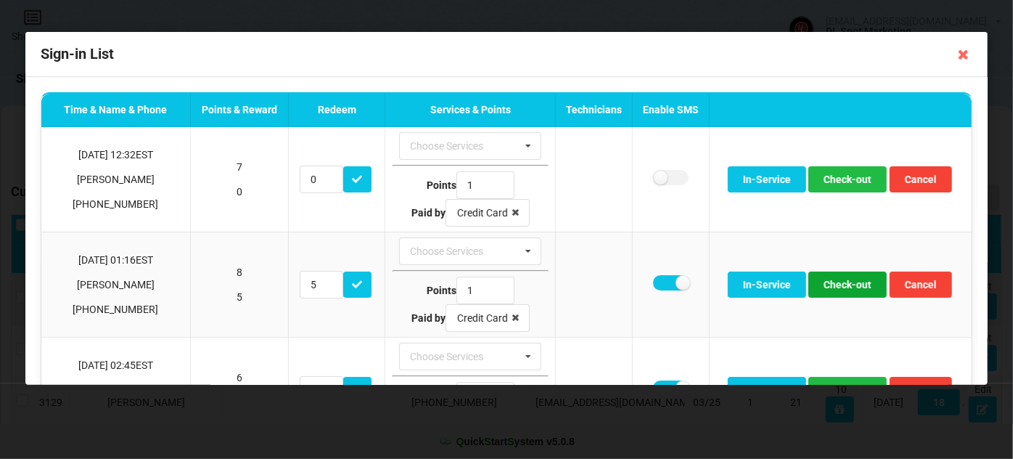
click at [843, 285] on button "Check-out" at bounding box center [848, 284] width 78 height 26
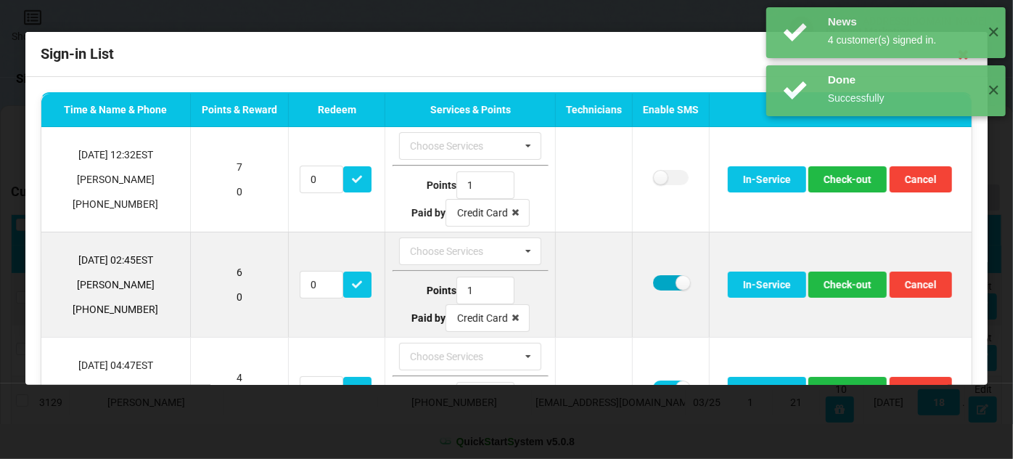
click at [654, 279] on label at bounding box center [671, 282] width 36 height 15
checkbox input "false"
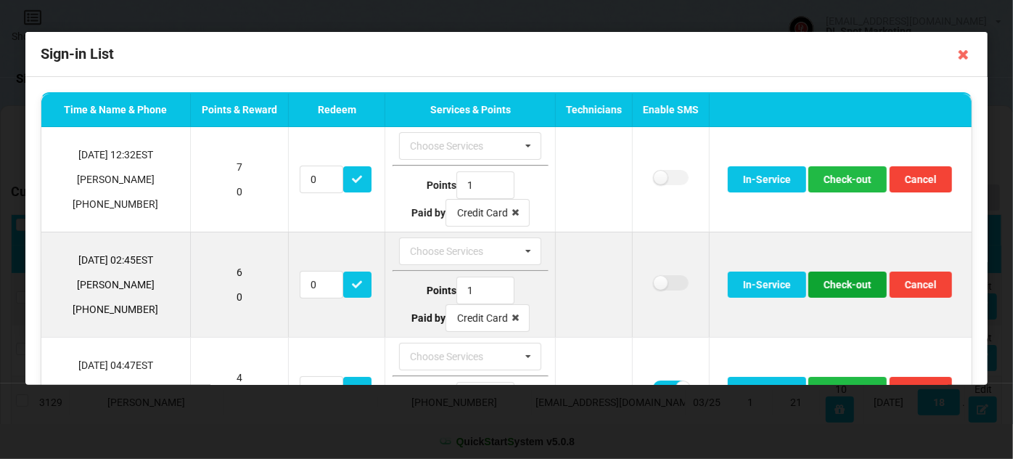
click at [841, 285] on button "Check-out" at bounding box center [848, 284] width 78 height 26
click at [844, 280] on button "Check-out" at bounding box center [848, 284] width 78 height 26
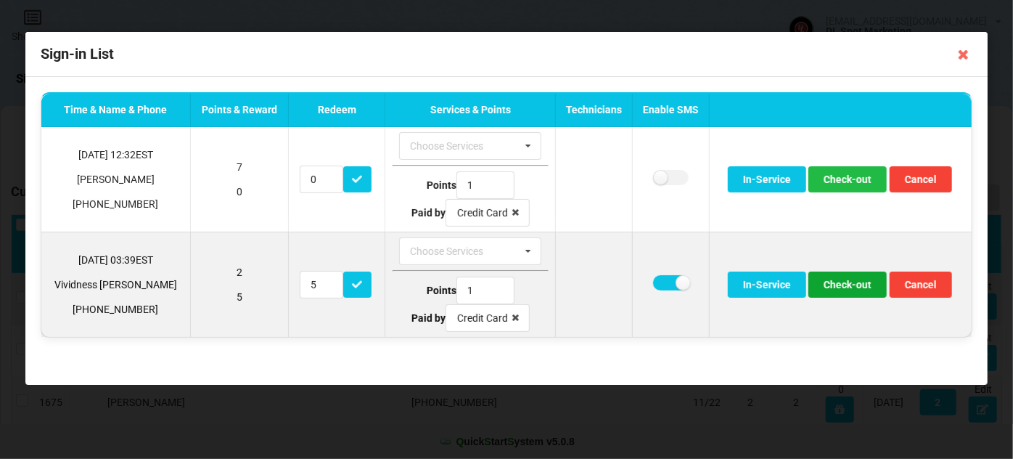
click at [841, 282] on button "Check-out" at bounding box center [848, 284] width 78 height 26
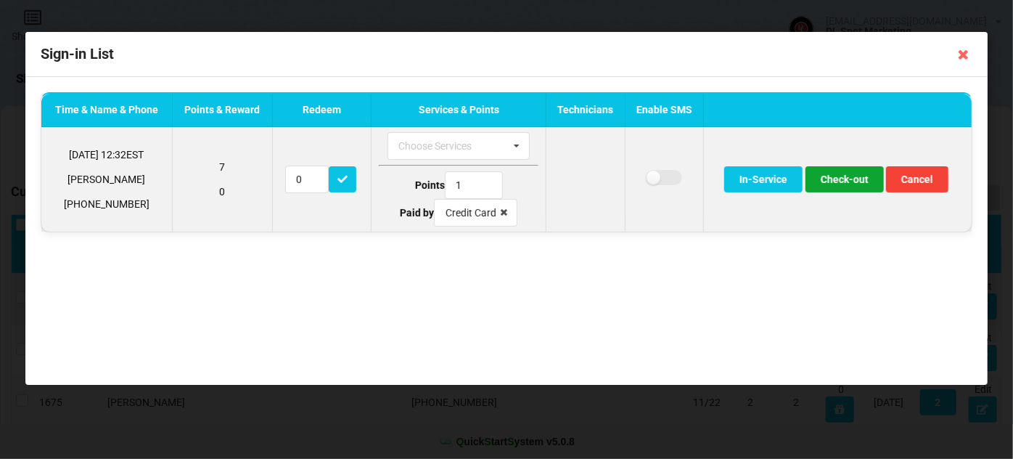
click at [843, 183] on button "Check-out" at bounding box center [845, 179] width 78 height 26
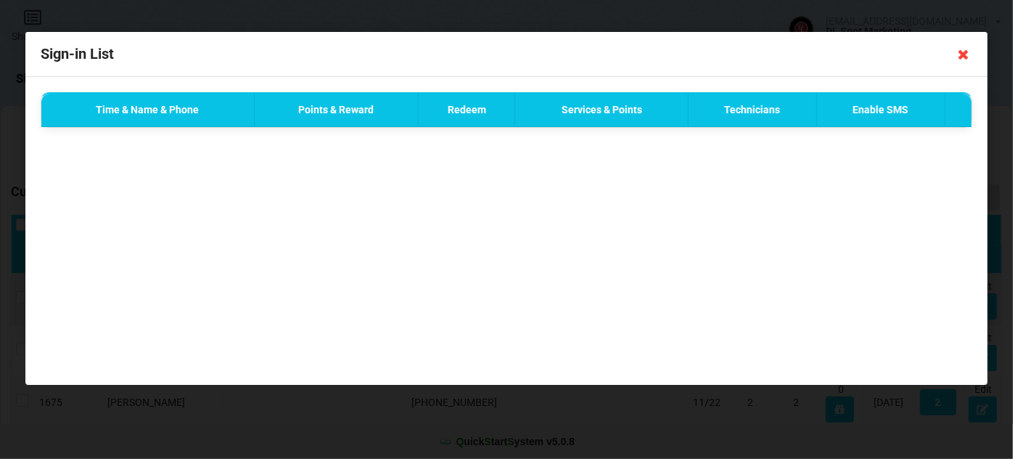
click at [965, 55] on icon at bounding box center [963, 54] width 23 height 23
